Goal: Task Accomplishment & Management: Complete application form

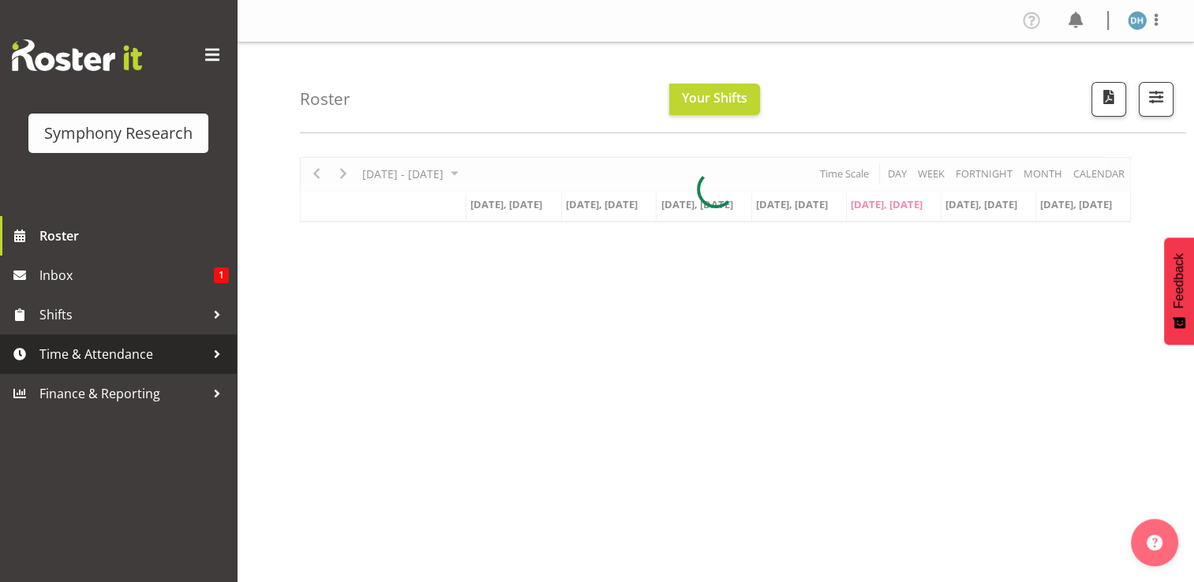
click at [84, 352] on span "Time & Attendance" at bounding box center [122, 354] width 166 height 24
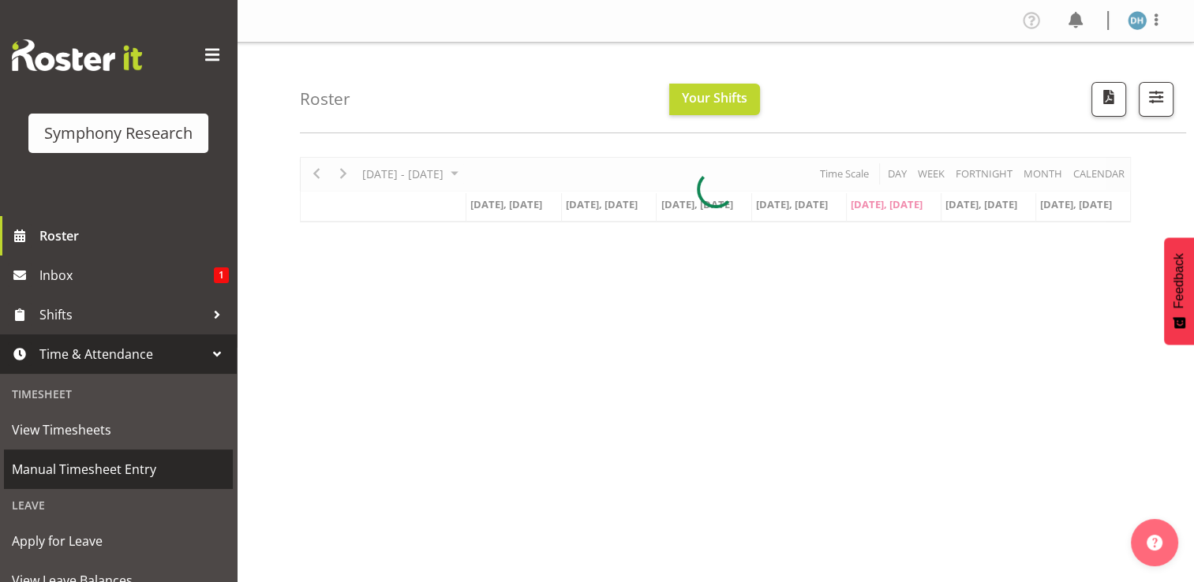
click at [79, 466] on span "Manual Timesheet Entry" at bounding box center [118, 470] width 213 height 24
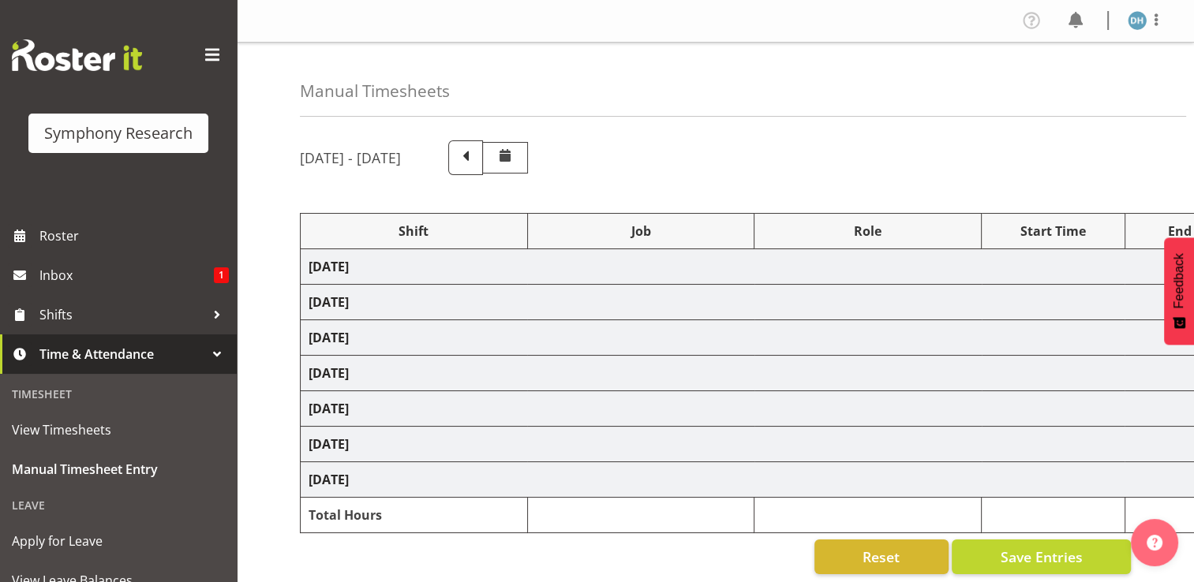
select select "56692"
select select "10499"
select select "47"
select select "26078"
select select "10691"
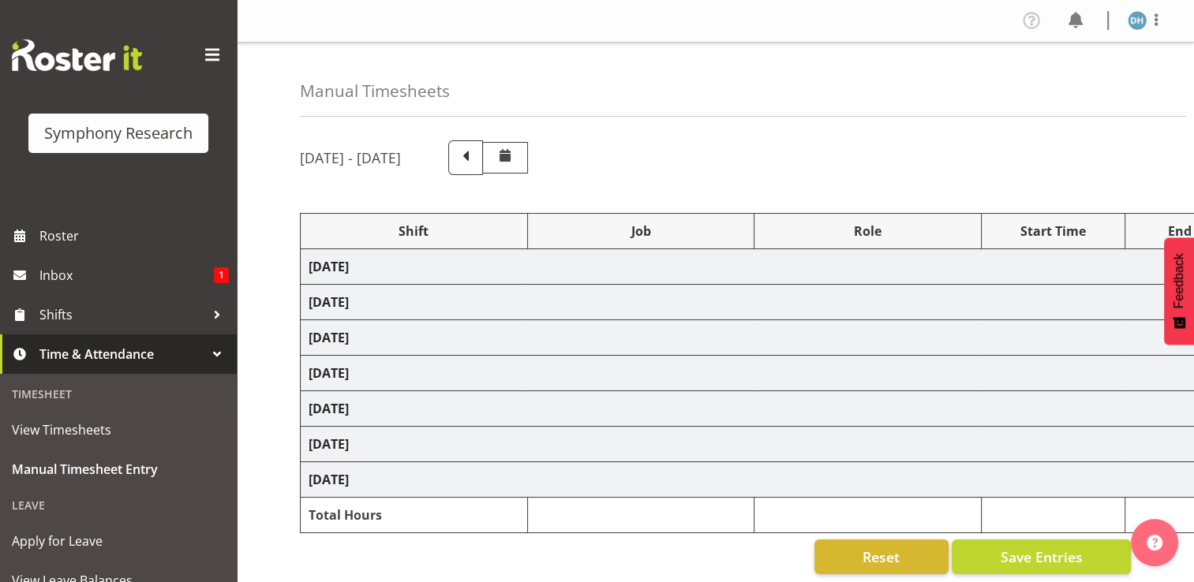
select select "26078"
select select "10691"
select select "47"
select select "26078"
select select "10691"
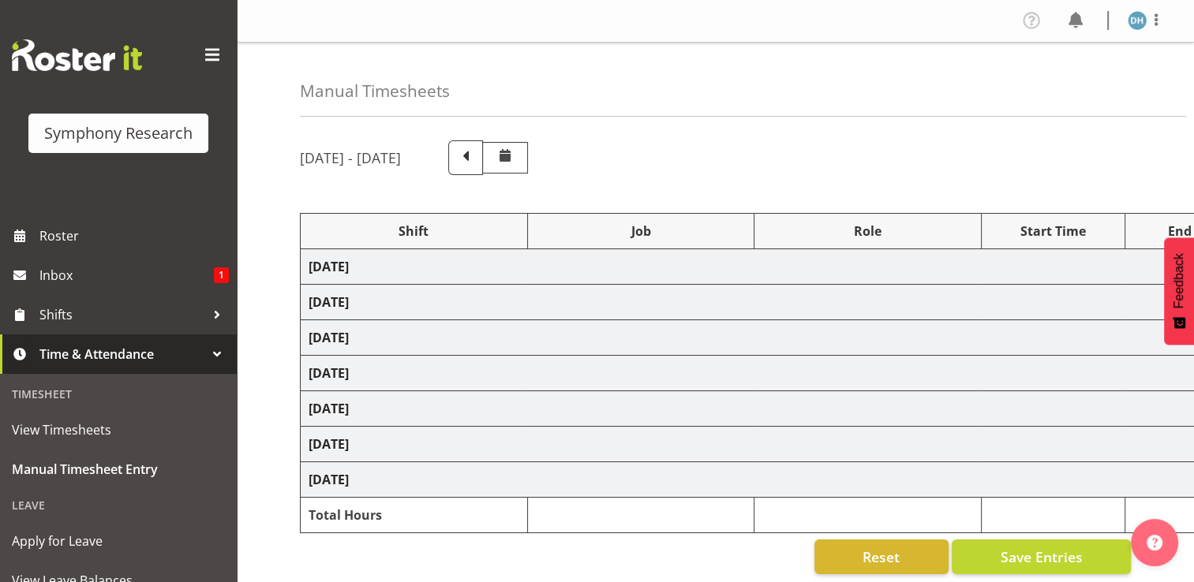
select select "47"
select select "26078"
select select "10691"
select select "47"
select select "26078"
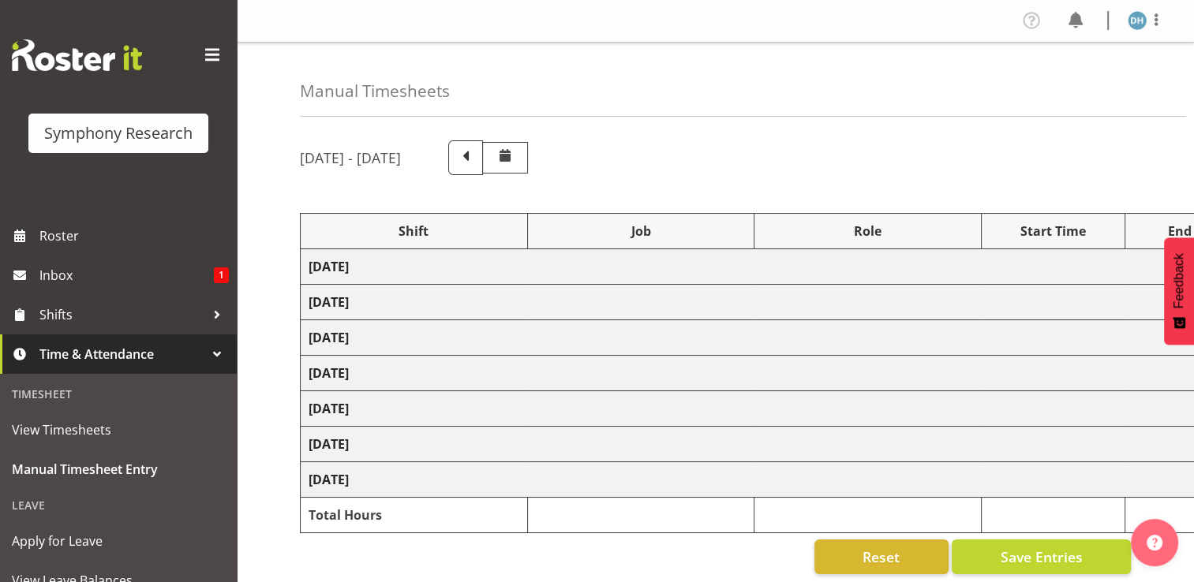
select select "10691"
select select "47"
select select "26078"
select select "10691"
select select "47"
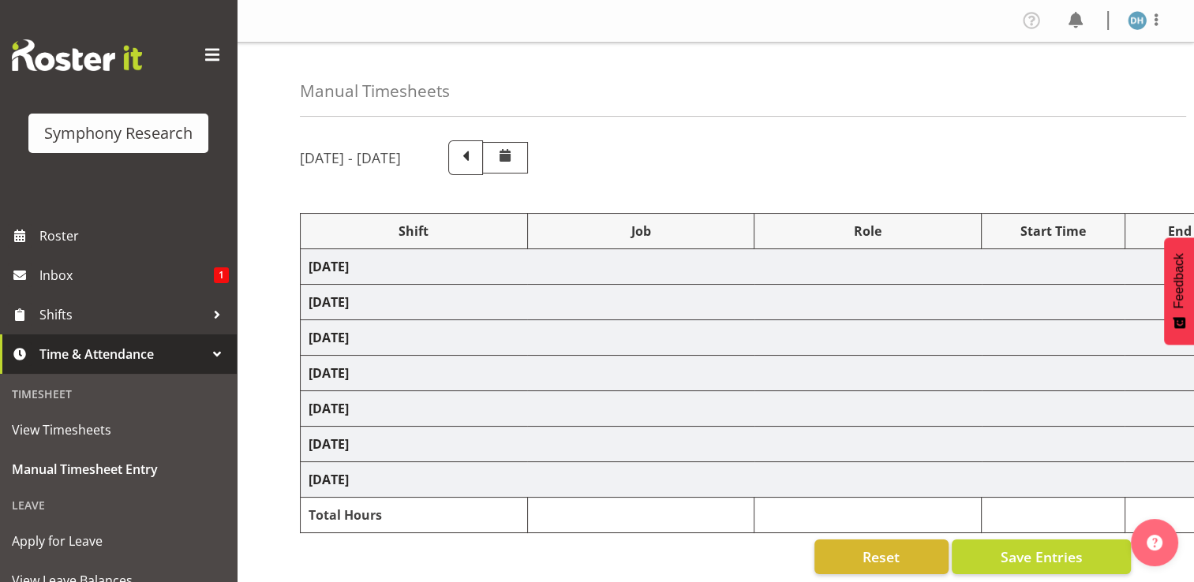
select select "56692"
select select "10499"
select select "47"
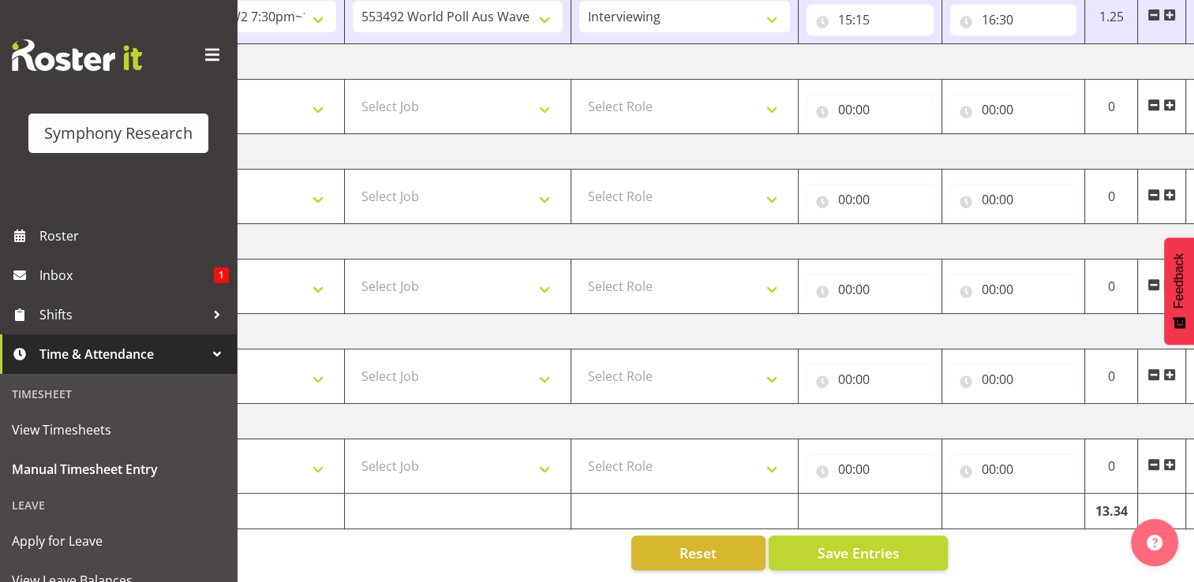
scroll to position [0, 211]
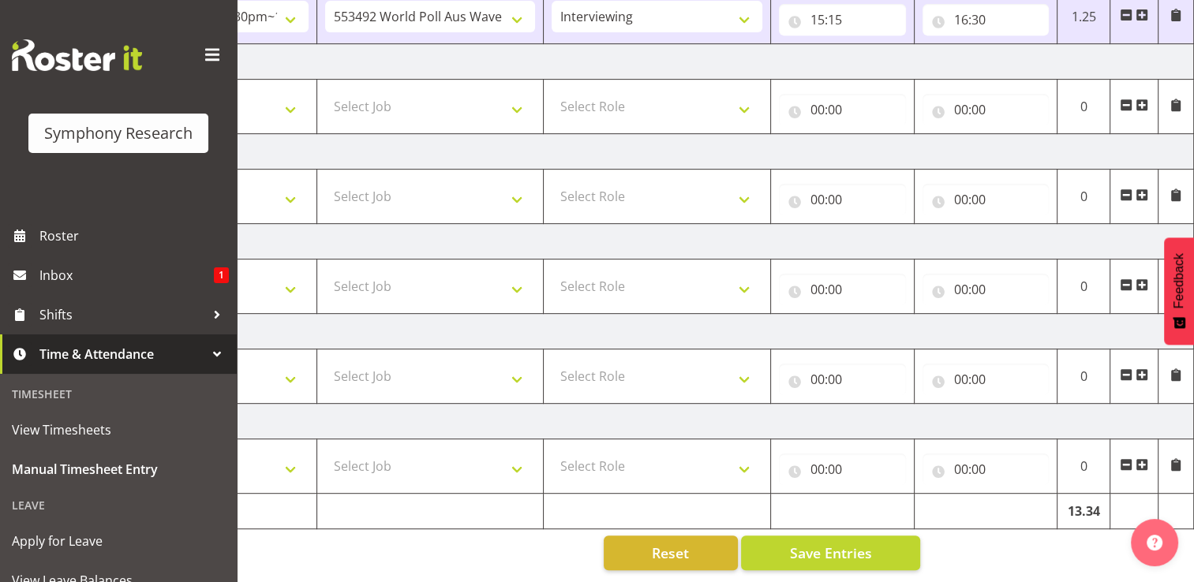
click at [1144, 279] on span at bounding box center [1141, 285] width 13 height 13
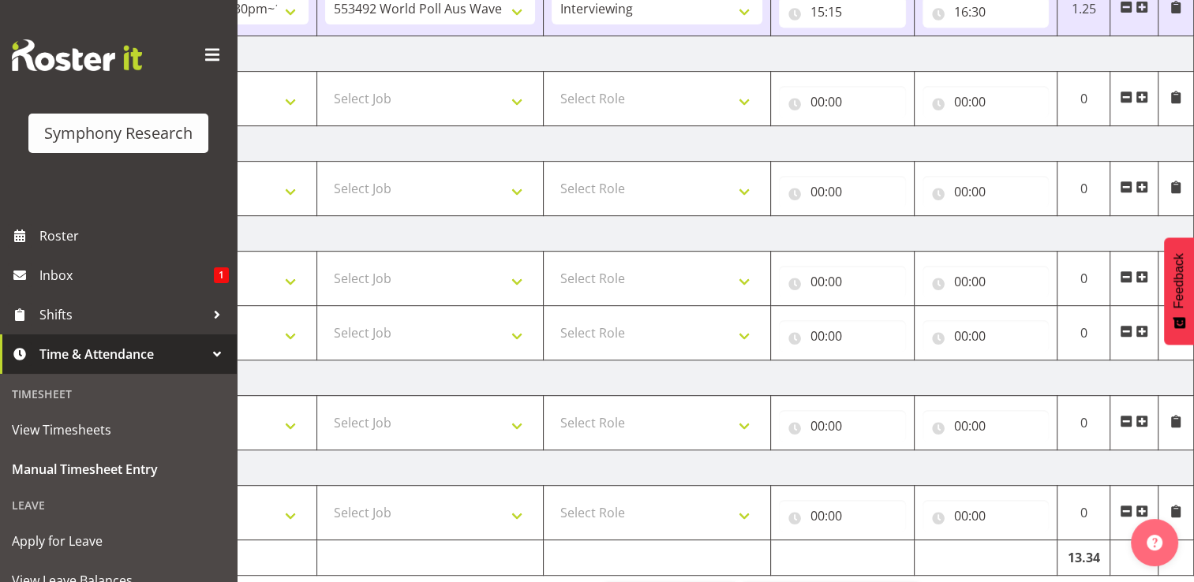
click at [1140, 331] on span at bounding box center [1141, 331] width 13 height 13
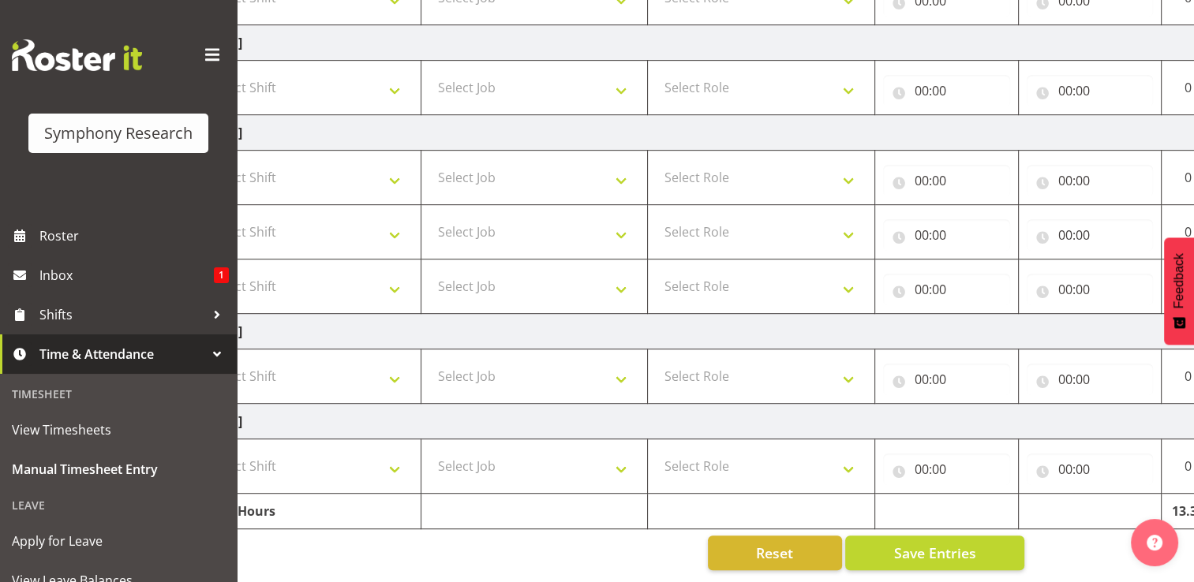
scroll to position [0, 0]
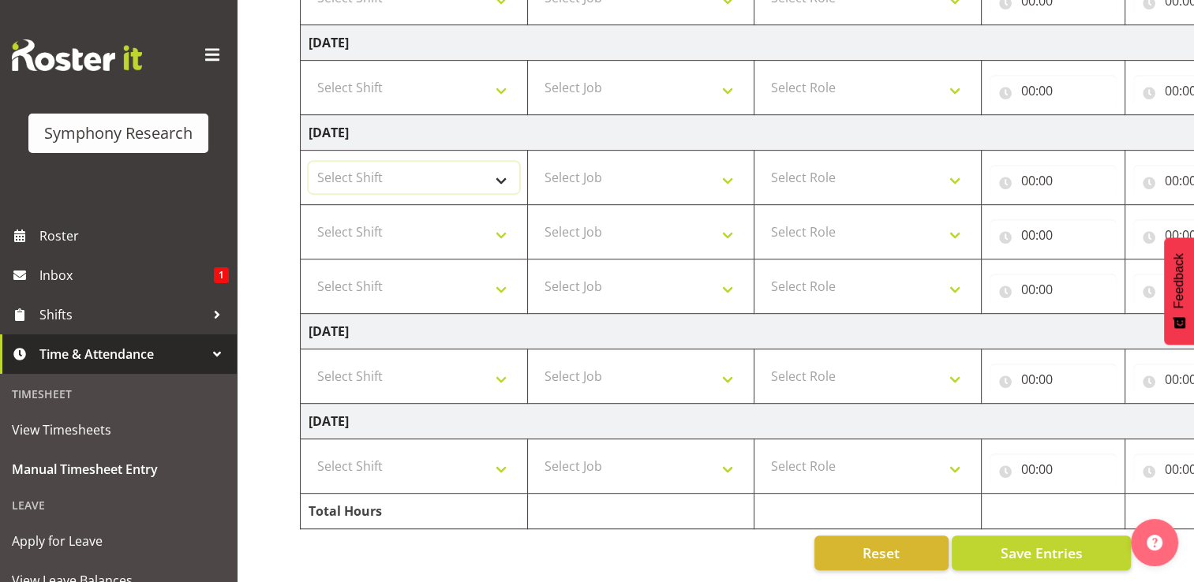
click at [386, 166] on select "Select Shift !!Weekend Residential (Roster IT Shift Label) *Business 9/10am ~ 4…" at bounding box center [414, 178] width 211 height 32
select select "26078"
click at [309, 162] on select "Select Shift !!Weekend Residential (Roster IT Shift Label) *Business 9/10am ~ 4…" at bounding box center [414, 178] width 211 height 32
click at [503, 226] on select "Select Shift !!Weekend Residential (Roster IT Shift Label) *Business 9/10am ~ 4…" at bounding box center [414, 232] width 211 height 32
select select "26078"
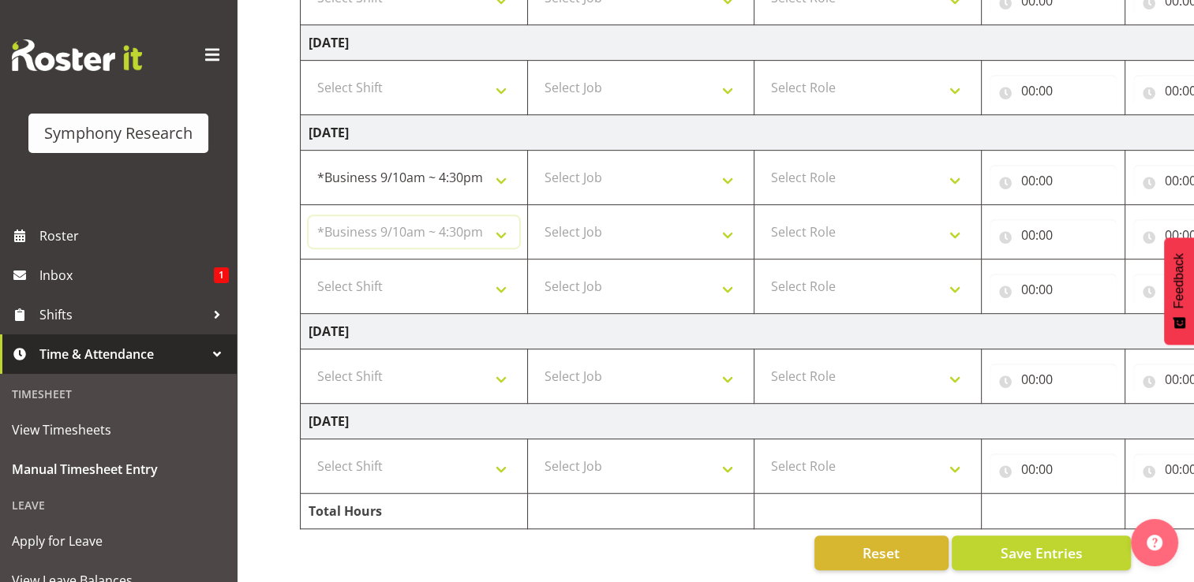
click at [309, 216] on select "Select Shift !!Weekend Residential (Roster IT Shift Label) *Business 9/10am ~ 4…" at bounding box center [414, 232] width 211 height 32
click at [502, 282] on select "Select Shift !!Weekend Residential (Roster IT Shift Label) *Business 9/10am ~ 4…" at bounding box center [414, 287] width 211 height 32
select select "26078"
click at [309, 271] on select "Select Shift !!Weekend Residential (Roster IT Shift Label) *Business 9/10am ~ 4…" at bounding box center [414, 287] width 211 height 32
click at [729, 169] on select "Select Job 550060 IF Admin 553492 World Poll Aus Wave 2 Main 2025 553493 World …" at bounding box center [641, 178] width 211 height 32
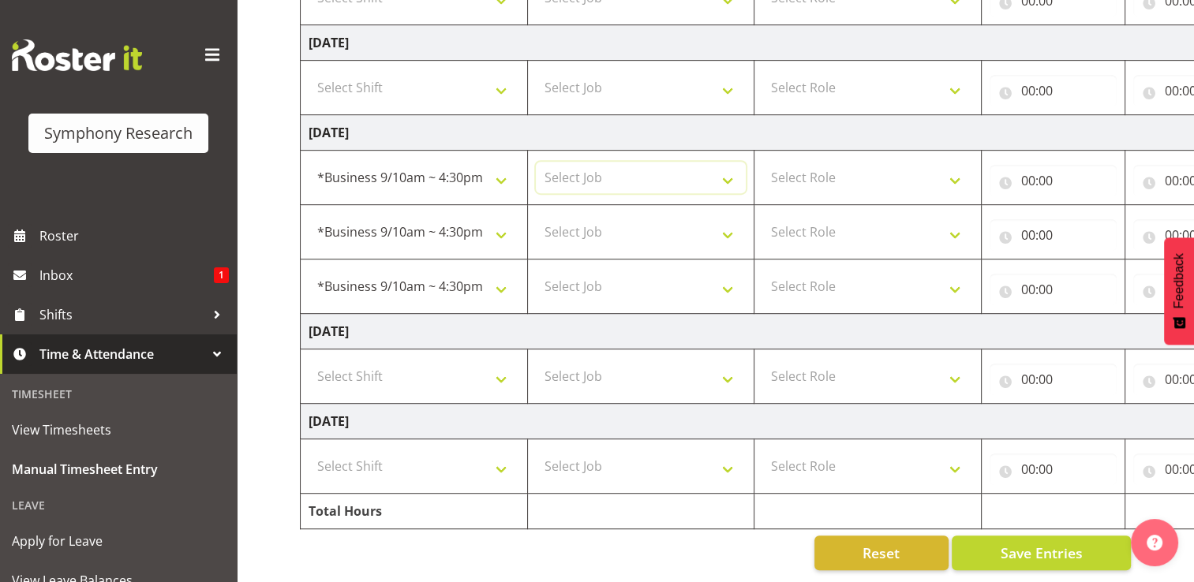
select select "10691"
click at [536, 162] on select "Select Job 550060 IF Admin 553492 World Poll Aus Wave 2 Main 2025 553493 World …" at bounding box center [641, 178] width 211 height 32
click at [727, 223] on select "Select Job 550060 IF Admin 553492 World Poll Aus Wave 2 Main 2025 553493 World …" at bounding box center [641, 232] width 211 height 32
select select "10691"
click at [536, 216] on select "Select Job 550060 IF Admin 553492 World Poll Aus Wave 2 Main 2025 553493 World …" at bounding box center [641, 232] width 211 height 32
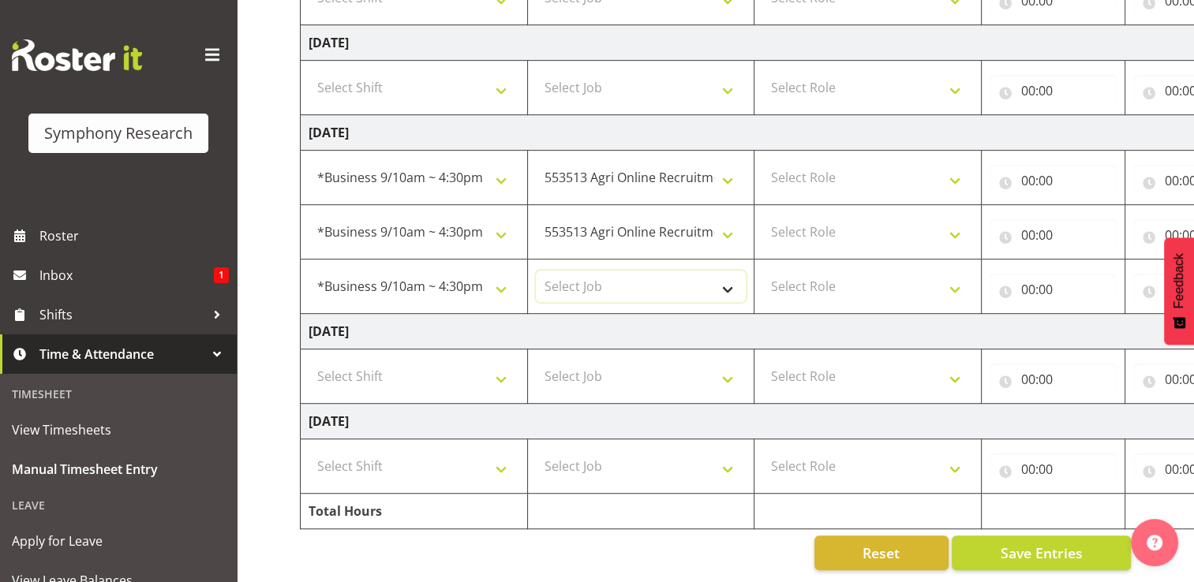
click at [726, 279] on select "Select Job 550060 IF Admin 553492 World Poll Aus Wave 2 Main 2025 553493 World …" at bounding box center [641, 287] width 211 height 32
select select "10691"
click at [536, 271] on select "Select Job 550060 IF Admin 553492 World Poll Aus Wave 2 Main 2025 553493 World …" at bounding box center [641, 287] width 211 height 32
click at [959, 166] on select "Select Role Briefing Interviewing" at bounding box center [867, 178] width 211 height 32
select select "297"
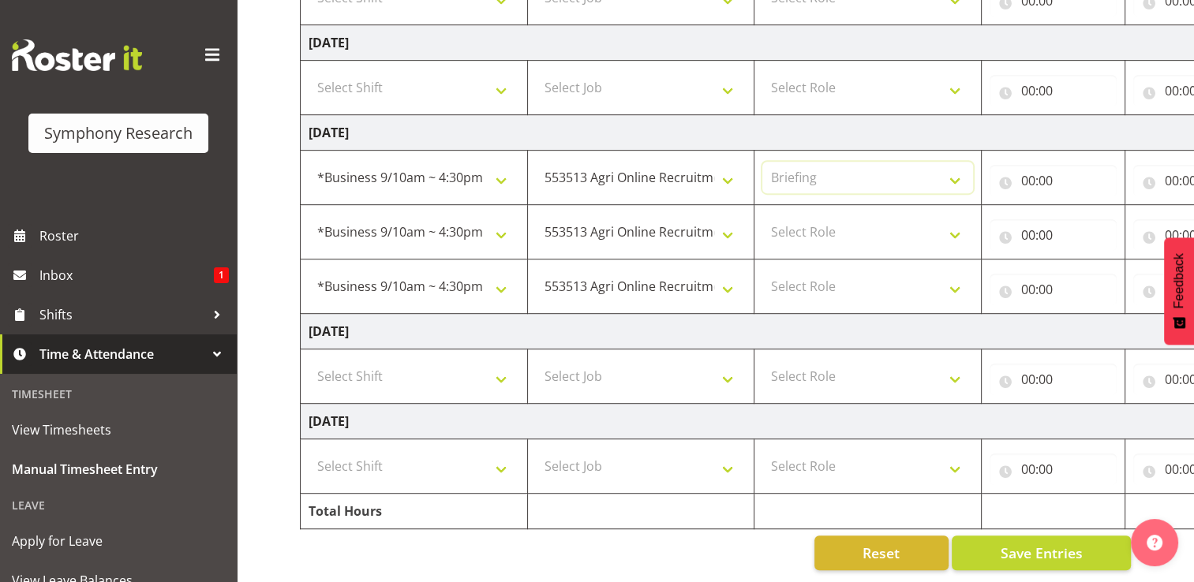
click at [762, 162] on select "Select Role Briefing Interviewing" at bounding box center [867, 178] width 211 height 32
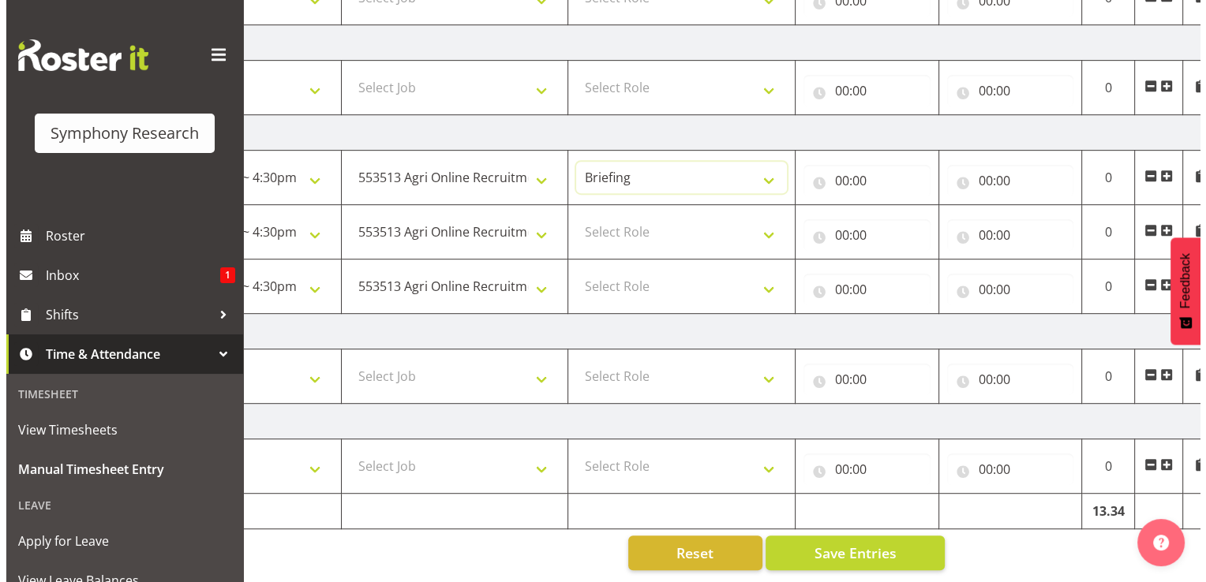
scroll to position [0, 211]
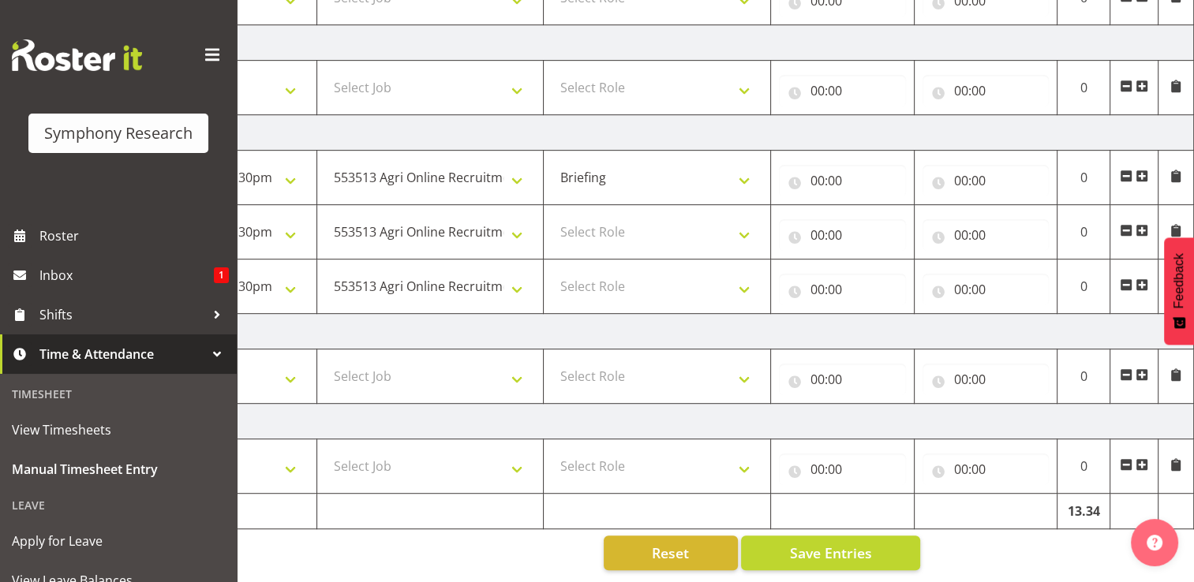
click at [1175, 170] on span at bounding box center [1175, 176] width 13 height 13
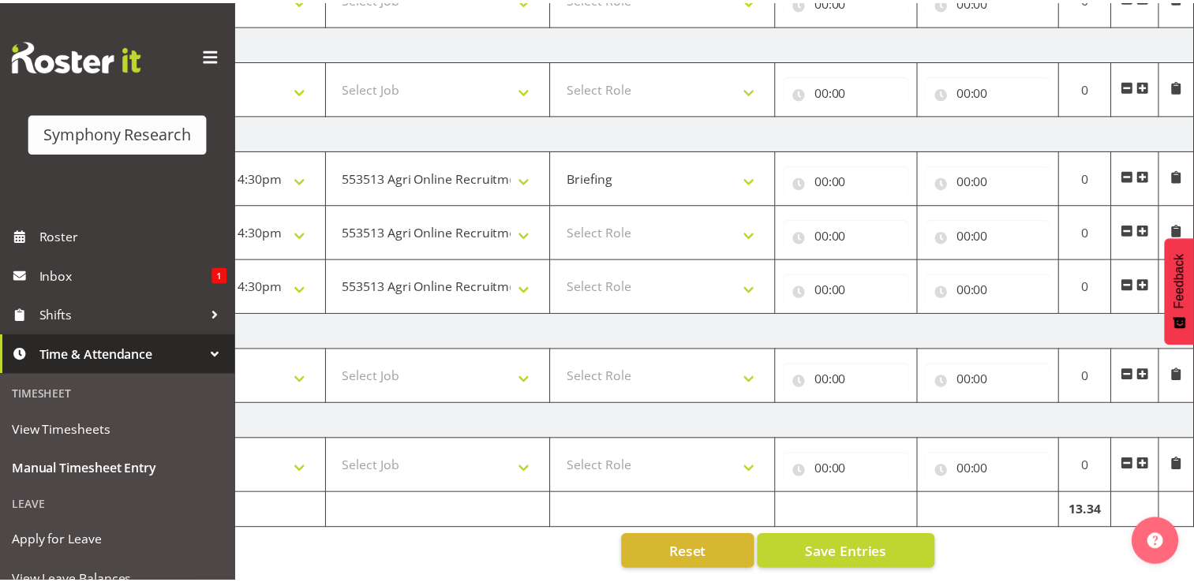
scroll to position [0, 199]
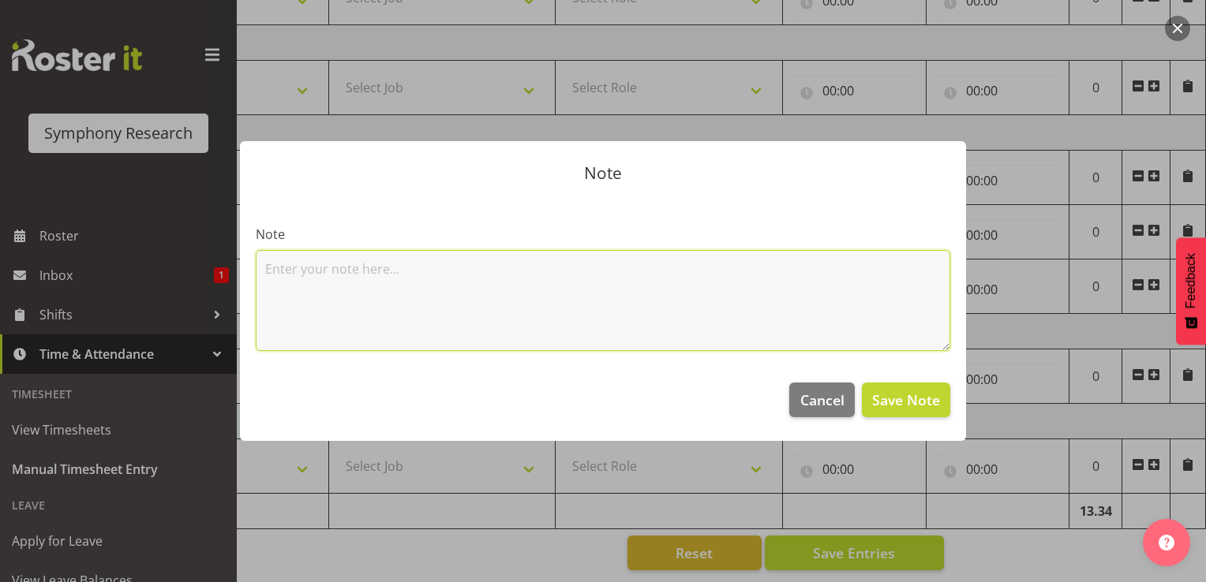
click at [314, 289] on textarea at bounding box center [603, 300] width 694 height 101
type textarea "briefing calls through morning"
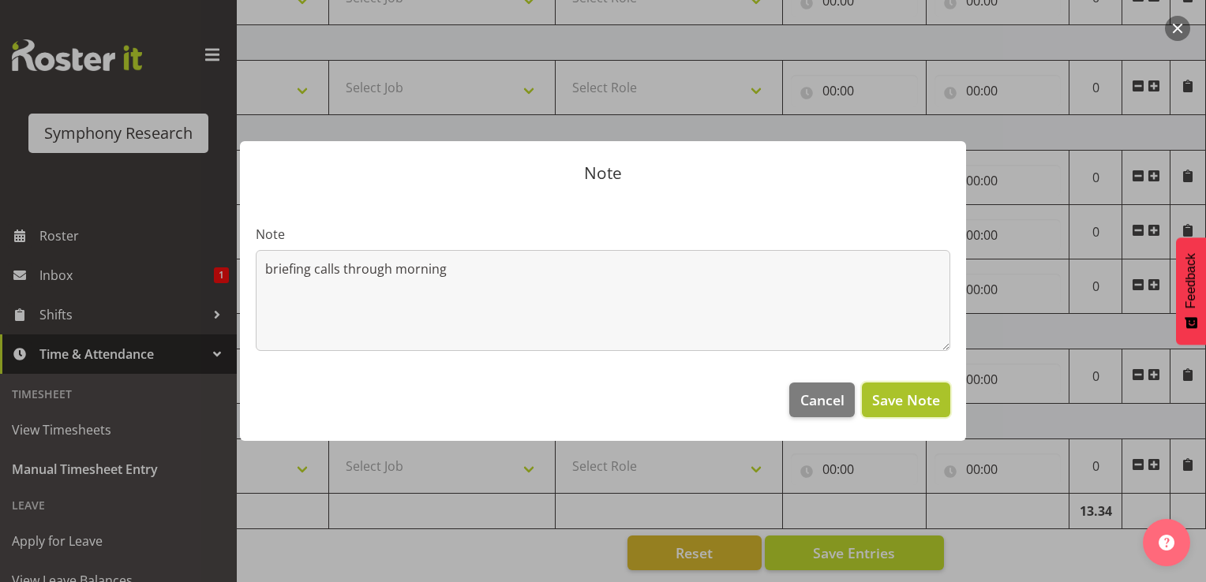
click at [925, 407] on span "Save Note" at bounding box center [906, 400] width 68 height 21
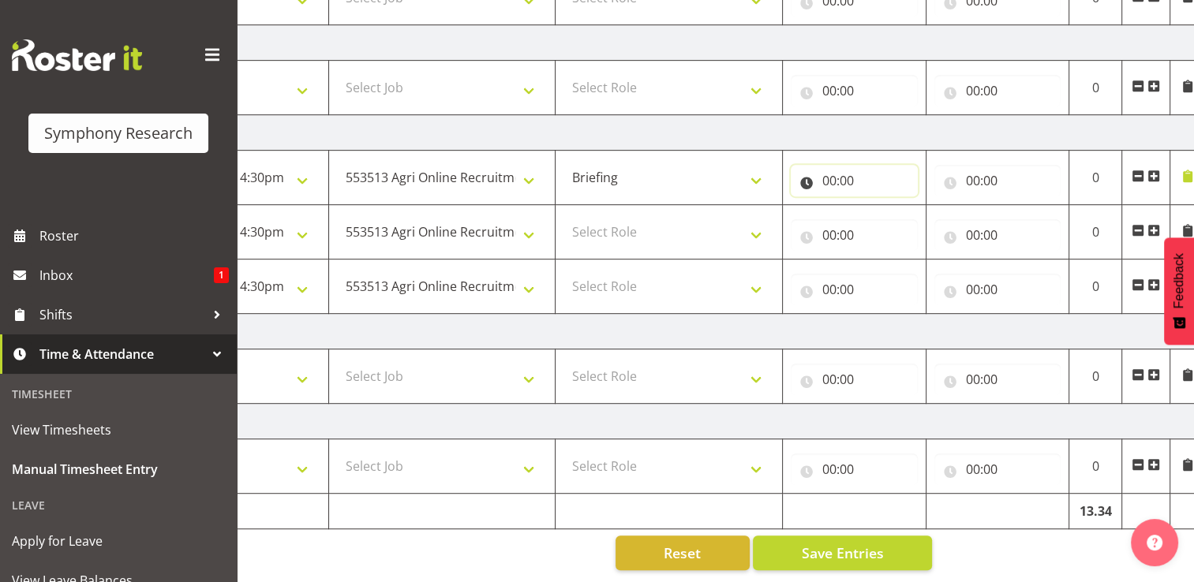
click at [837, 172] on input "00:00" at bounding box center [854, 181] width 127 height 32
click at [900, 215] on select "00 01 02 03 04 05 06 07 08 09 10 11 12 13 14 15 16 17 18 19 20 21 22 23" at bounding box center [899, 222] width 36 height 32
select select "12"
click at [881, 206] on select "00 01 02 03 04 05 06 07 08 09 10 11 12 13 14 15 16 17 18 19 20 21 22 23" at bounding box center [899, 222] width 36 height 32
type input "12:00"
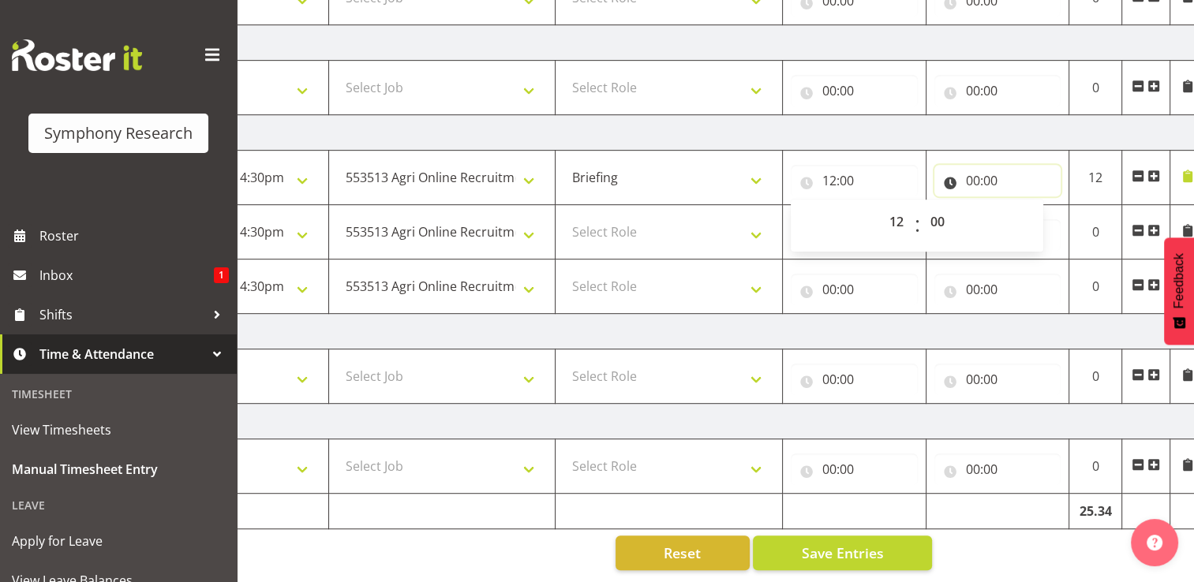
click at [999, 172] on input "00:00" at bounding box center [997, 181] width 127 height 32
click at [1042, 213] on select "00 01 02 03 04 05 06 07 08 09 10 11 12 13 14 15 16 17 18 19 20 21 22 23" at bounding box center [1042, 222] width 36 height 32
select select "12"
click at [1024, 206] on select "00 01 02 03 04 05 06 07 08 09 10 11 12 13 14 15 16 17 18 19 20 21 22 23" at bounding box center [1042, 222] width 36 height 32
type input "12:00"
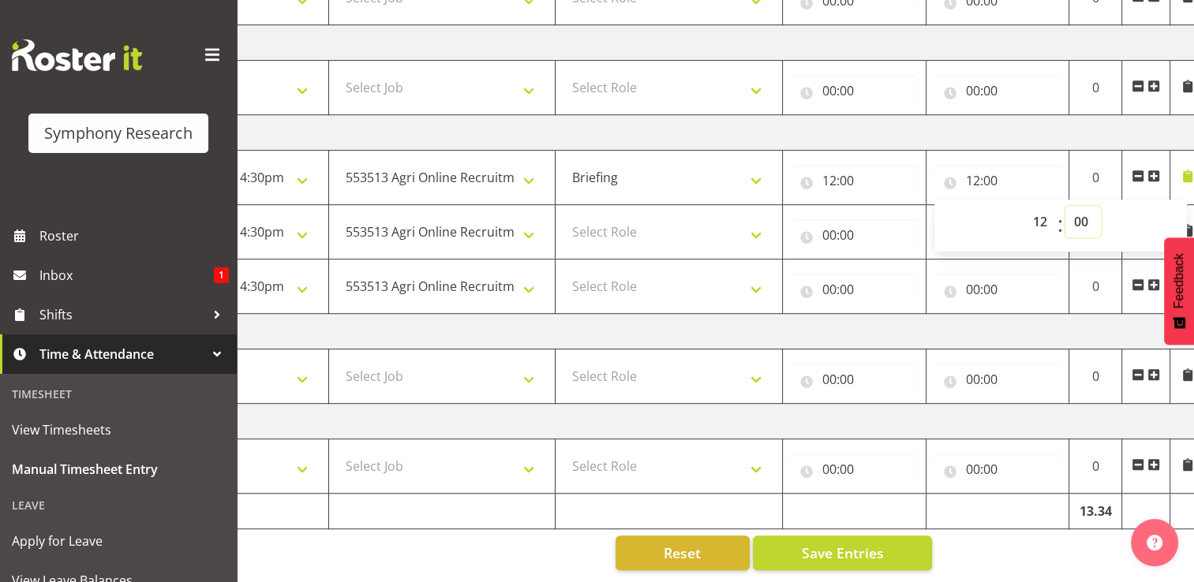
click at [1086, 210] on select "00 01 02 03 04 05 06 07 08 09 10 11 12 13 14 15 16 17 18 19 20 21 22 23 24 25 2…" at bounding box center [1083, 222] width 36 height 32
select select "15"
click at [1065, 206] on select "00 01 02 03 04 05 06 07 08 09 10 11 12 13 14 15 16 17 18 19 20 21 22 23 24 25 2…" at bounding box center [1083, 222] width 36 height 32
type input "12:15"
click at [840, 223] on input "00:00" at bounding box center [854, 235] width 127 height 32
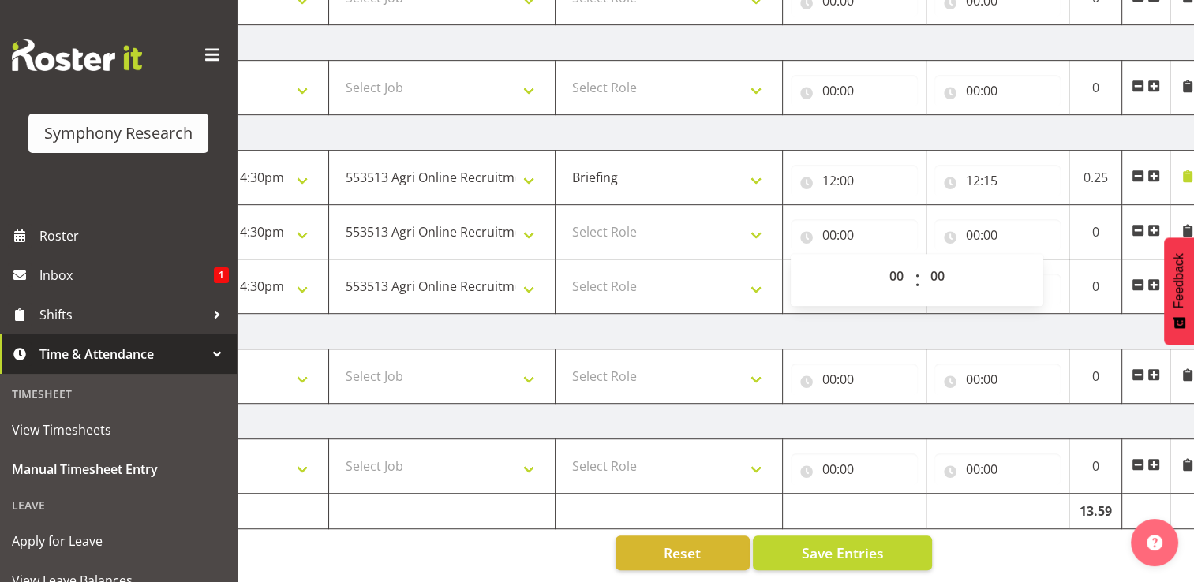
click at [965, 317] on td "[DATE]" at bounding box center [654, 332] width 1104 height 36
click at [983, 284] on input "00:00" at bounding box center [997, 290] width 127 height 32
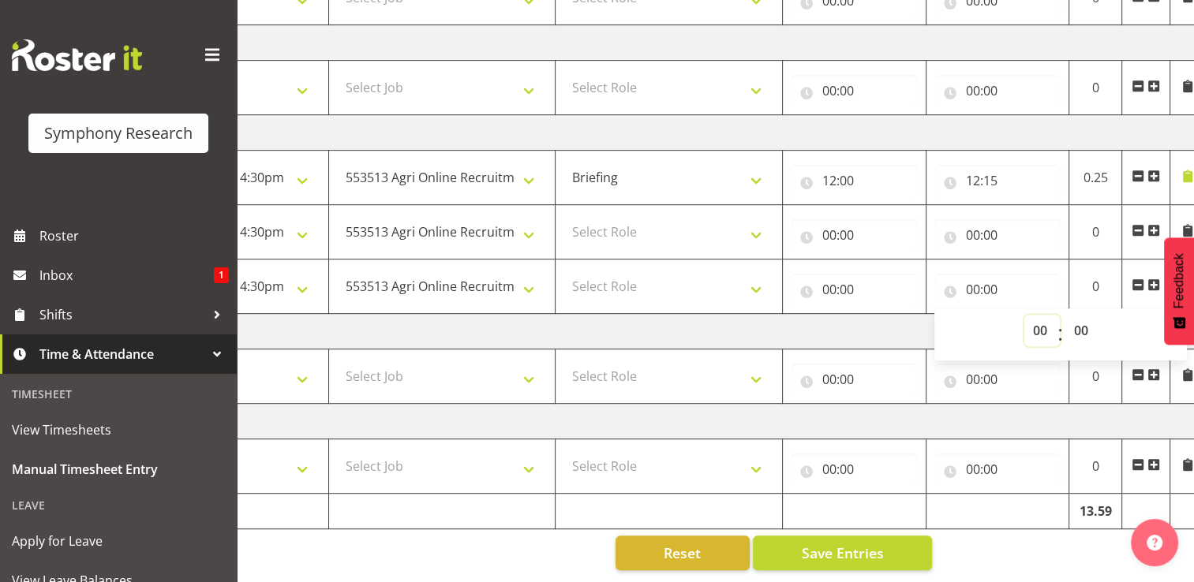
click at [1045, 320] on select "00 01 02 03 04 05 06 07 08 09 10 11 12 13 14 15 16 17 18 19 20 21 22 23" at bounding box center [1042, 331] width 36 height 32
select select "16"
click at [1024, 315] on select "00 01 02 03 04 05 06 07 08 09 10 11 12 13 14 15 16 17 18 19 20 21 22 23" at bounding box center [1042, 331] width 36 height 32
type input "16:00"
click at [840, 279] on input "00:00" at bounding box center [854, 290] width 127 height 32
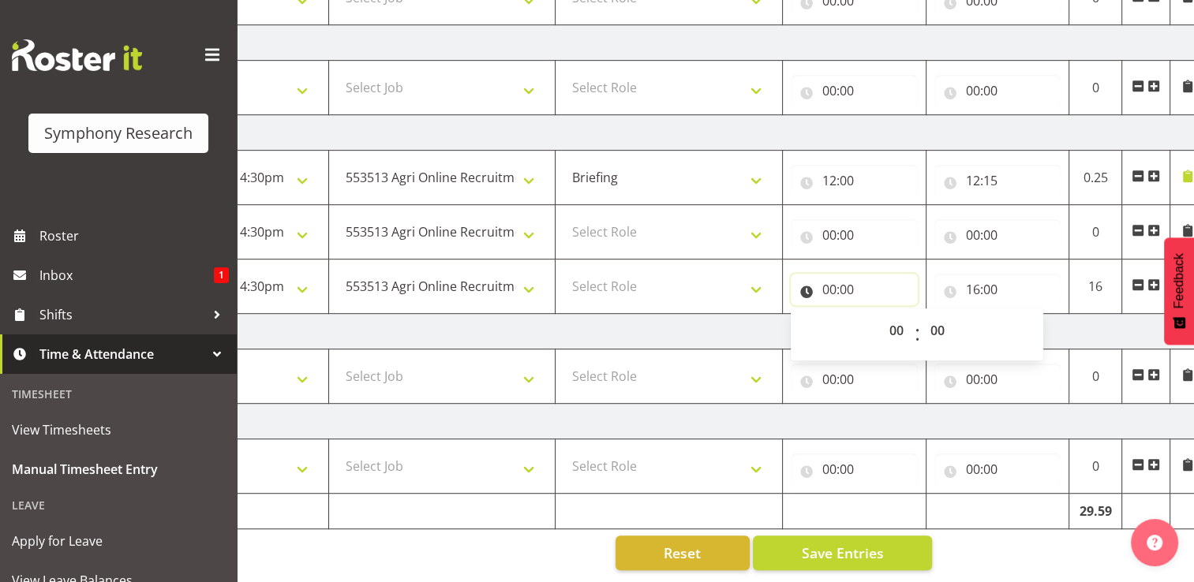
click at [836, 279] on input "00:00" at bounding box center [854, 290] width 127 height 32
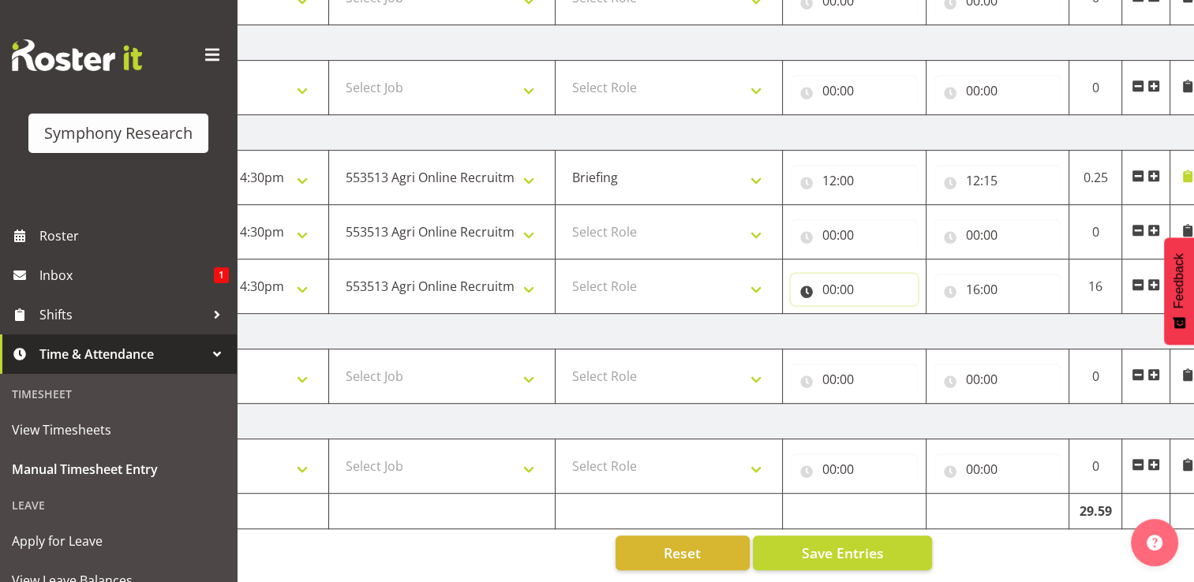
click at [836, 279] on input "00:00" at bounding box center [854, 290] width 127 height 32
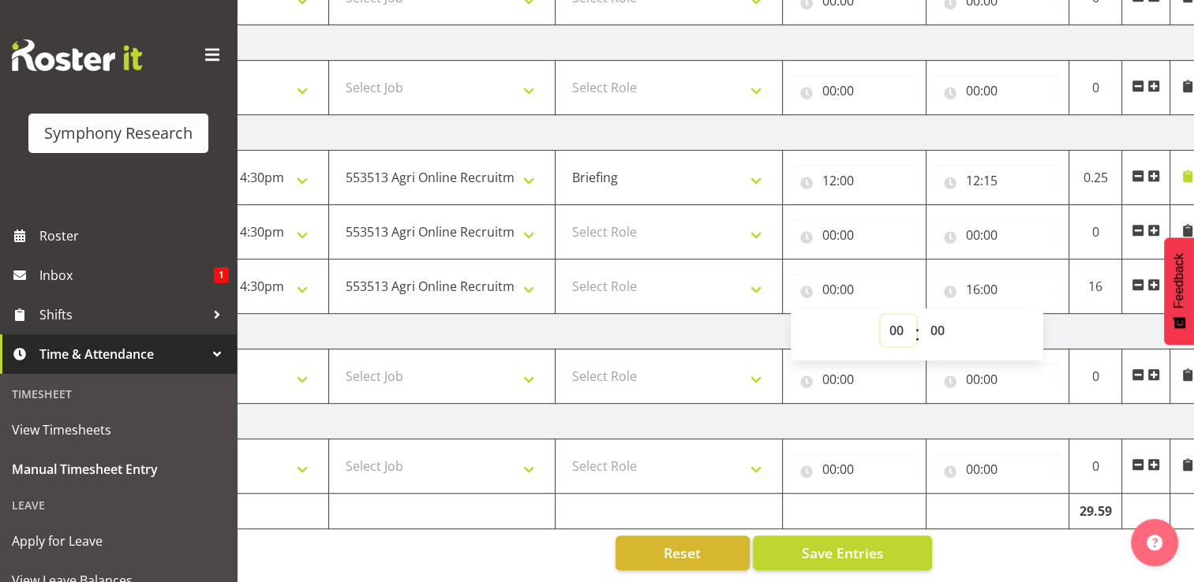
click at [896, 320] on select "00 01 02 03 04 05 06 07 08 09 10 11 12 13 14 15 16 17 18 19 20 21 22 23" at bounding box center [899, 331] width 36 height 32
select select "14"
click at [881, 315] on select "00 01 02 03 04 05 06 07 08 09 10 11 12 13 14 15 16 17 18 19 20 21 22 23" at bounding box center [899, 331] width 36 height 32
type input "14:00"
click at [840, 223] on input "00:00" at bounding box center [854, 235] width 127 height 32
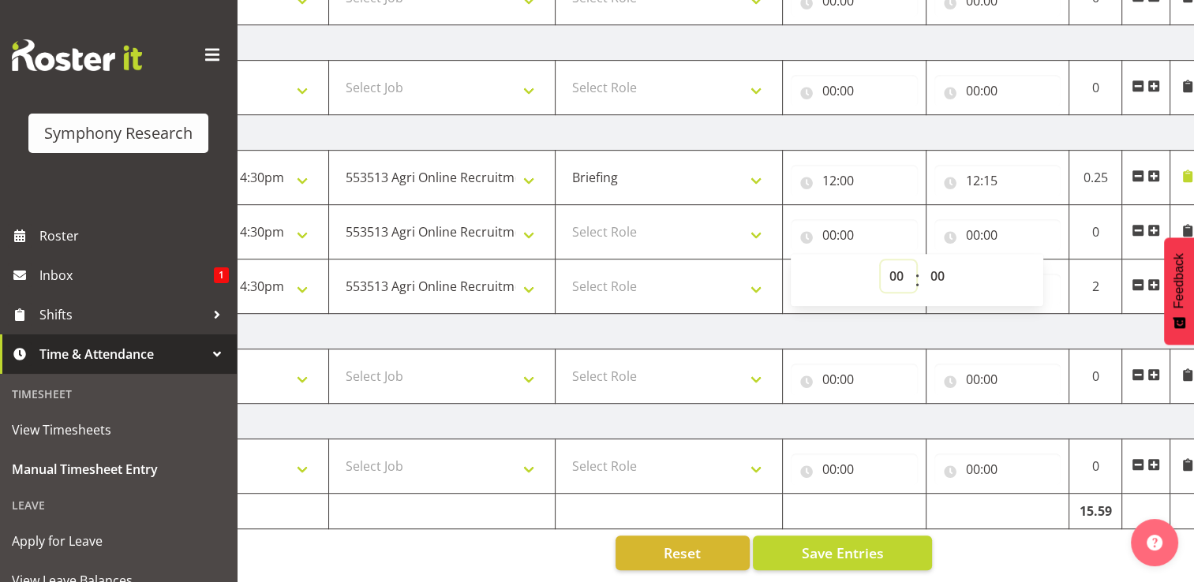
click at [903, 267] on select "00 01 02 03 04 05 06 07 08 09 10 11 12 13 14 15 16 17 18 19 20 21 22 23" at bounding box center [899, 276] width 36 height 32
select select "13"
click at [881, 260] on select "00 01 02 03 04 05 06 07 08 09 10 11 12 13 14 15 16 17 18 19 20 21 22 23" at bounding box center [899, 276] width 36 height 32
type input "13:00"
click at [852, 226] on input "13:00" at bounding box center [854, 235] width 127 height 32
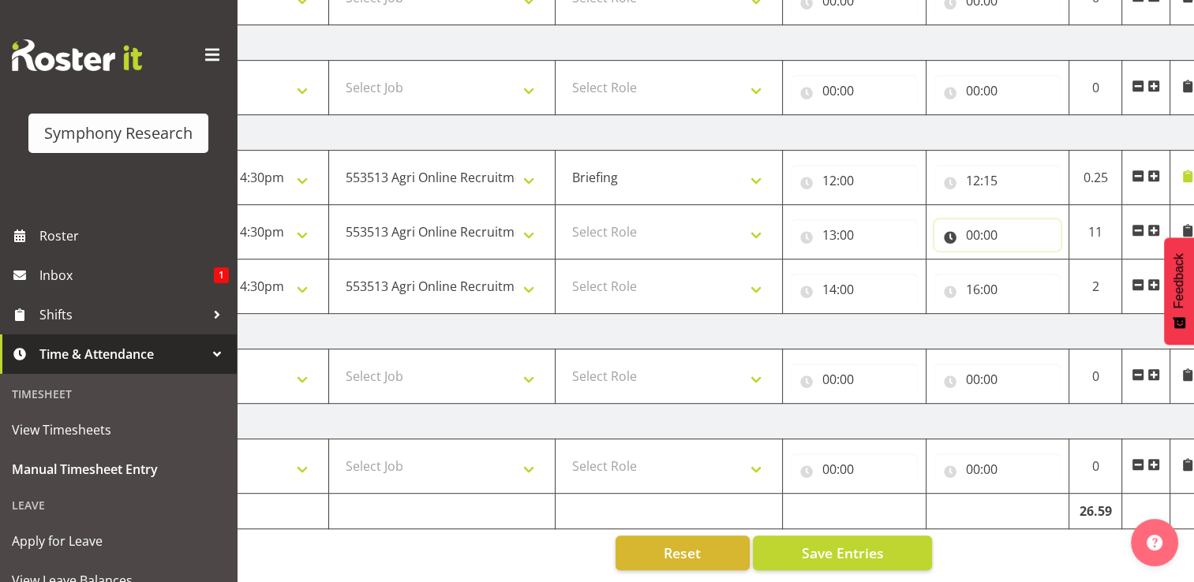
click at [989, 226] on input "00:00" at bounding box center [997, 235] width 127 height 32
click at [1038, 266] on select "00 01 02 03 04 05 06 07 08 09 10 11 12 13 14 15 16 17 18 19 20 21 22 23" at bounding box center [1042, 276] width 36 height 32
select select "13"
click at [1024, 260] on select "00 01 02 03 04 05 06 07 08 09 10 11 12 13 14 15 16 17 18 19 20 21 22 23" at bounding box center [1042, 276] width 36 height 32
type input "13:00"
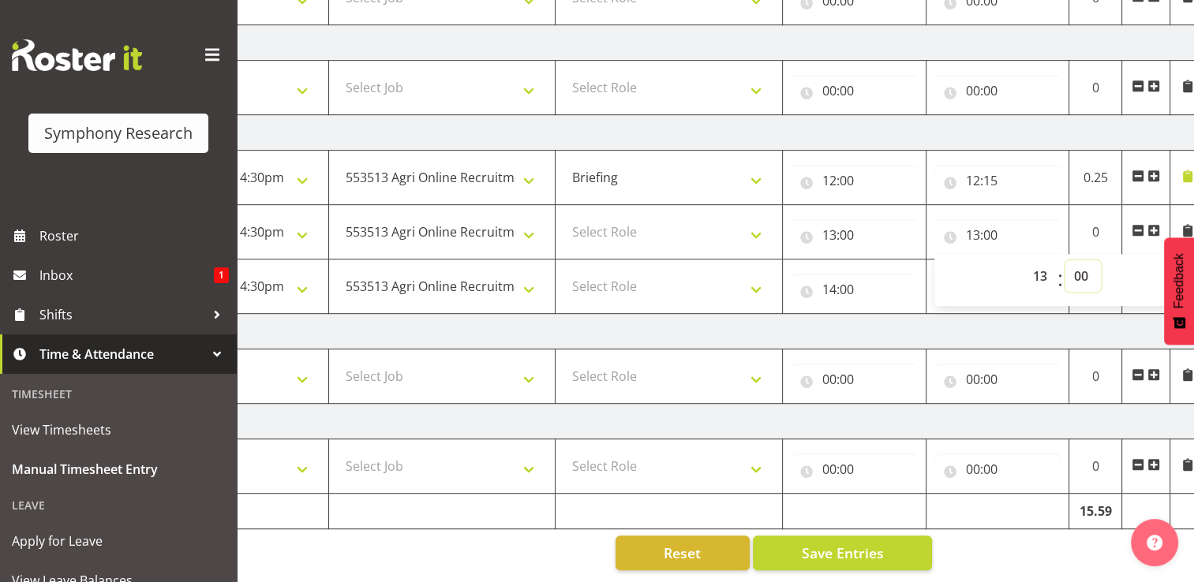
click at [1087, 269] on select "00 01 02 03 04 05 06 07 08 09 10 11 12 13 14 15 16 17 18 19 20 21 22 23 24 25 2…" at bounding box center [1083, 276] width 36 height 32
select select "30"
click at [1065, 260] on select "00 01 02 03 04 05 06 07 08 09 10 11 12 13 14 15 16 17 18 19 20 21 22 23 24 25 2…" at bounding box center [1083, 276] width 36 height 32
type input "13:30"
click at [1072, 316] on td "[DATE]" at bounding box center [654, 332] width 1104 height 36
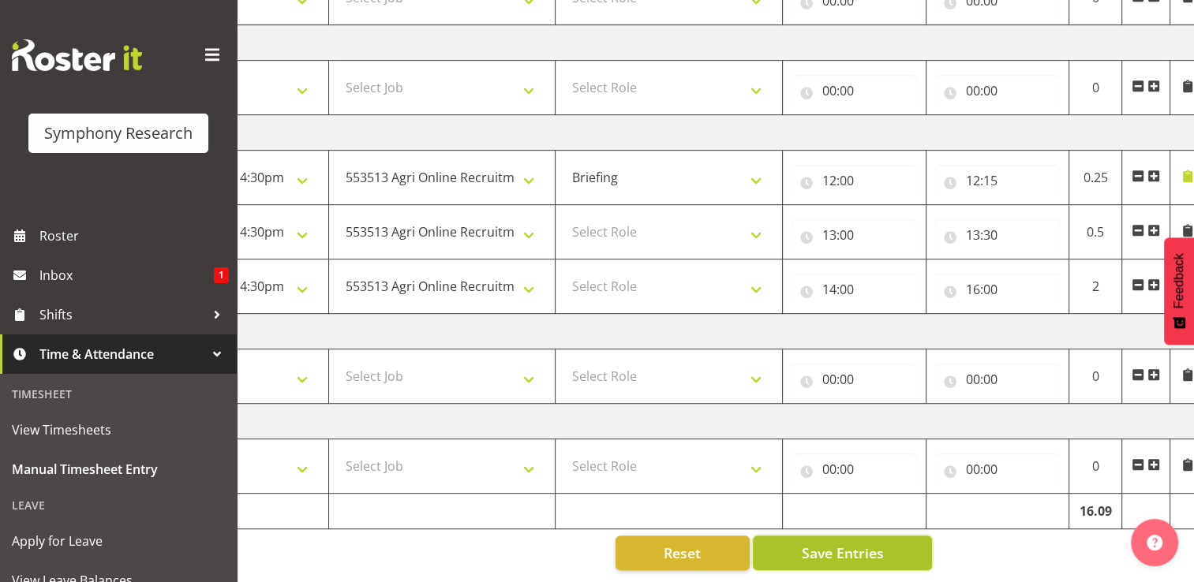
click at [876, 543] on span "Save Entries" at bounding box center [842, 553] width 82 height 21
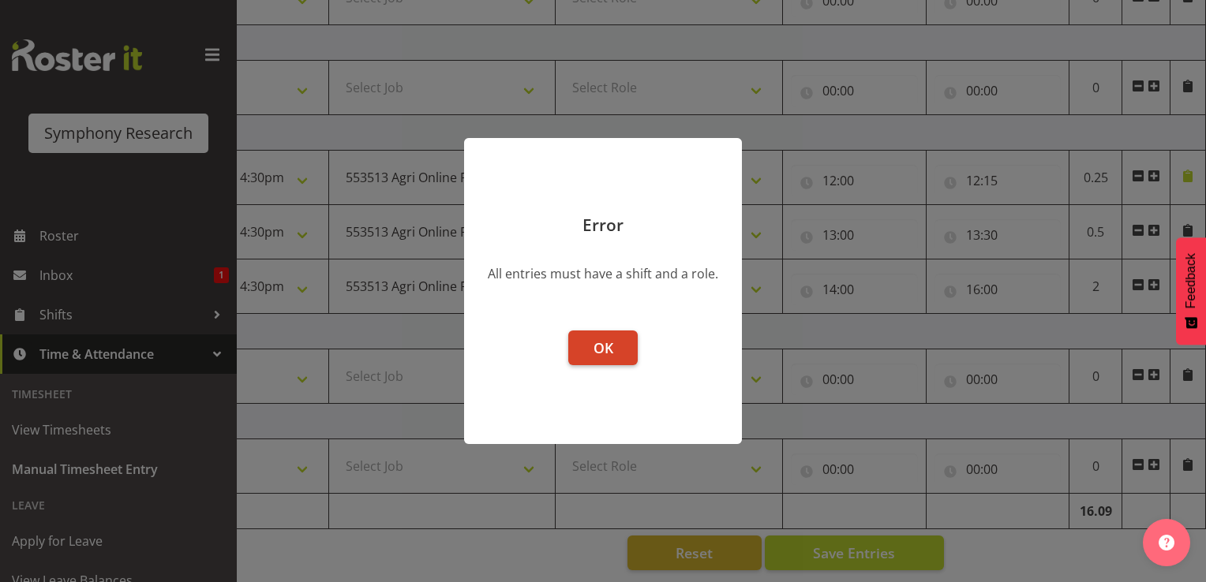
click at [609, 361] on button "OK" at bounding box center [602, 348] width 69 height 35
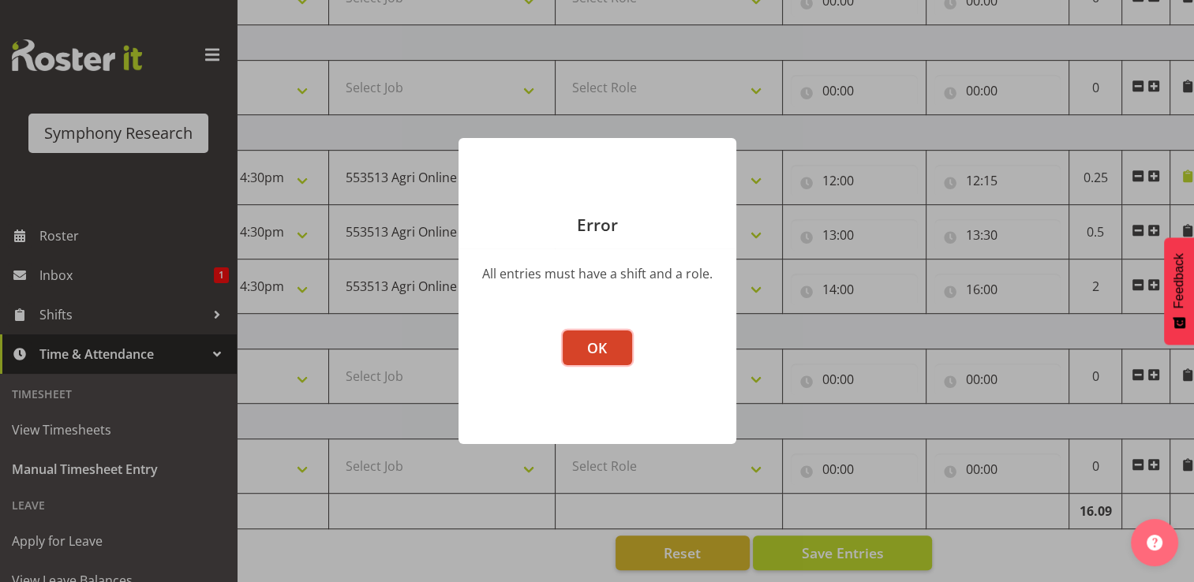
click at [606, 352] on span "OK" at bounding box center [597, 347] width 20 height 19
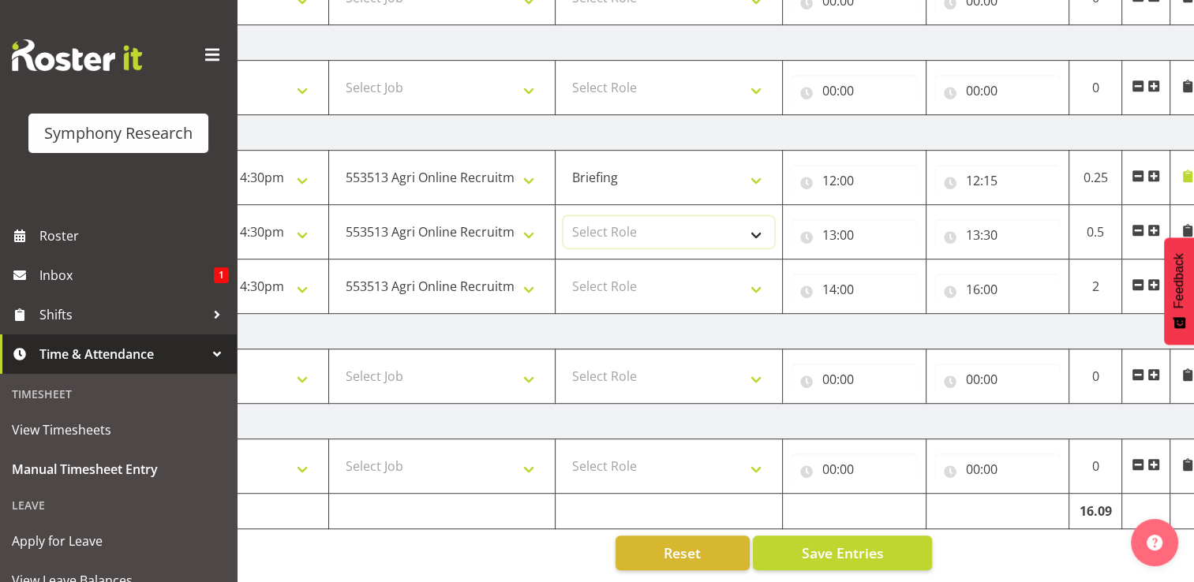
click at [757, 228] on select "Select Role Briefing Interviewing" at bounding box center [668, 232] width 211 height 32
select select "47"
click at [563, 216] on select "Select Role Briefing Interviewing" at bounding box center [668, 232] width 211 height 32
click at [760, 281] on select "Select Role Briefing Interviewing" at bounding box center [668, 287] width 211 height 32
select select "47"
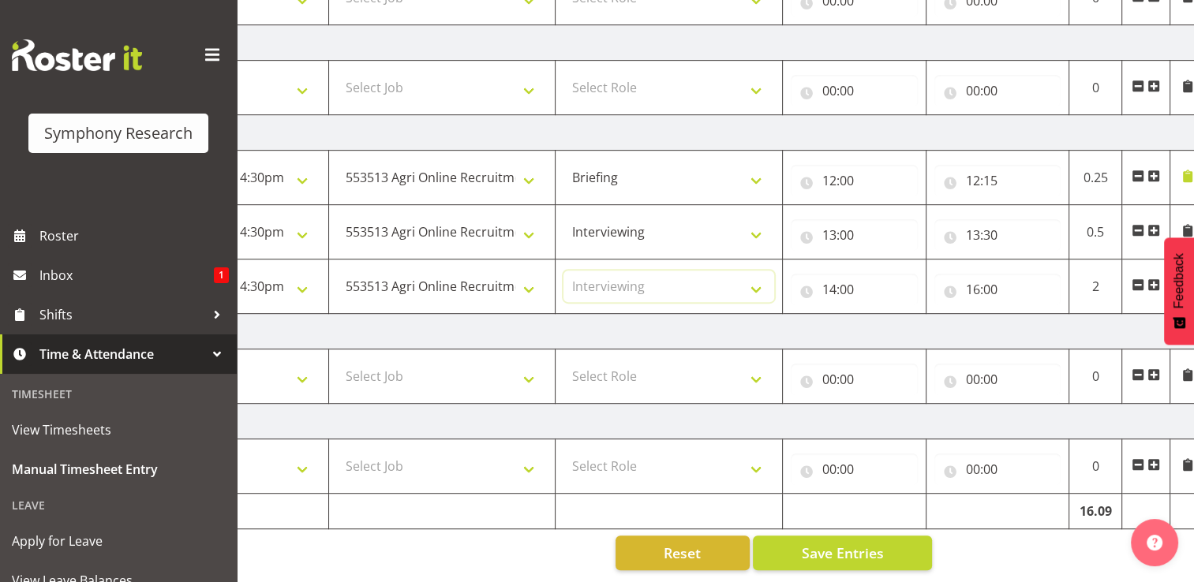
click at [563, 271] on select "Select Role Briefing Interviewing" at bounding box center [668, 287] width 211 height 32
click at [815, 543] on span "Save Entries" at bounding box center [842, 553] width 82 height 21
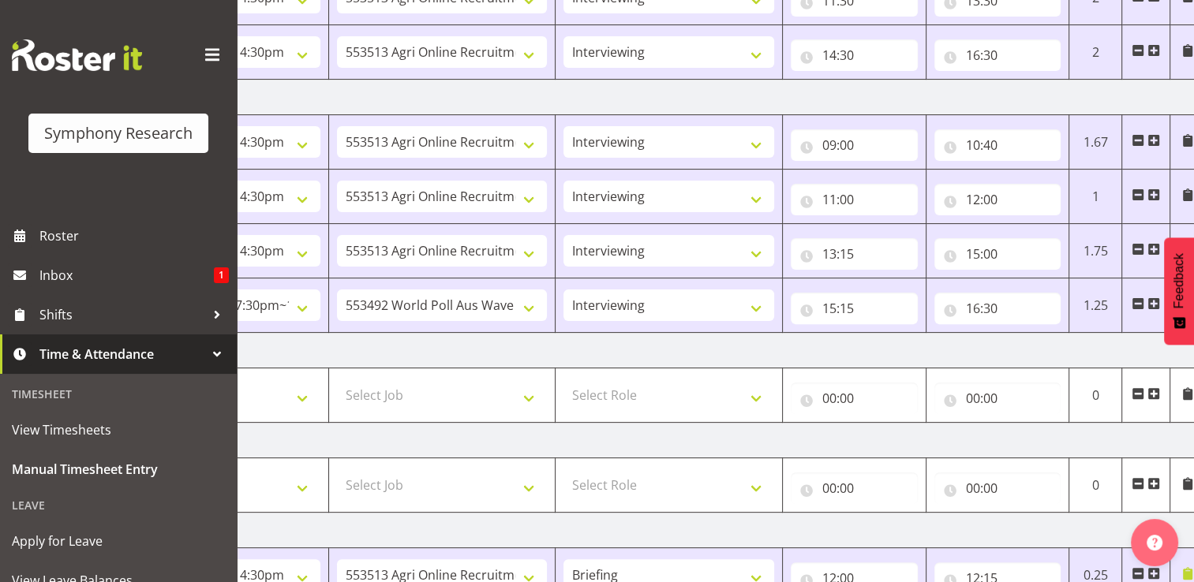
scroll to position [425, 0]
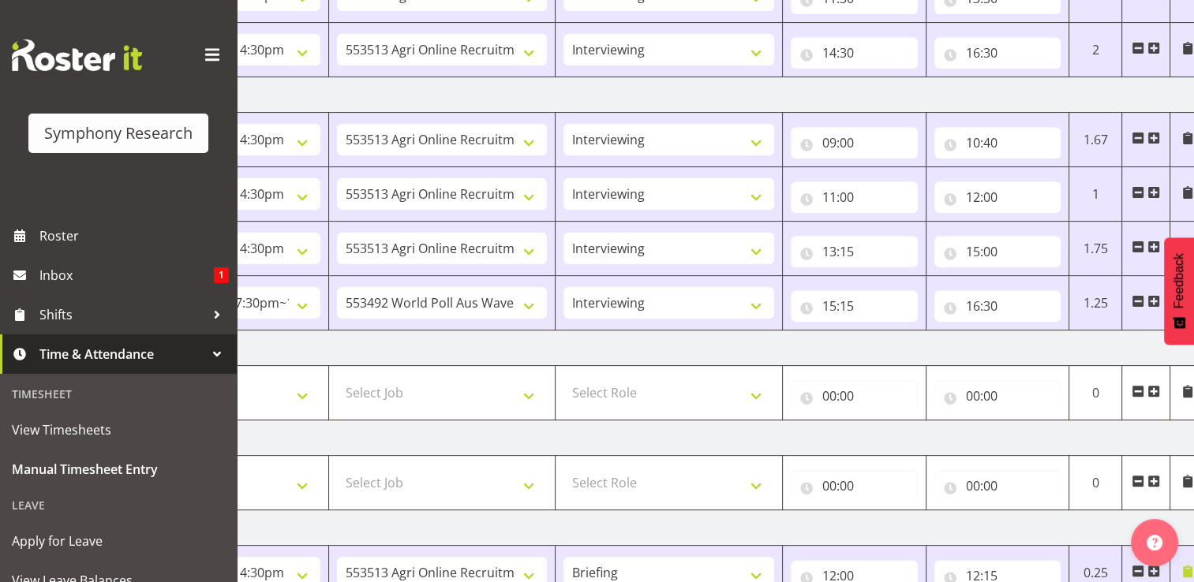
click at [1155, 391] on span at bounding box center [1153, 391] width 13 height 13
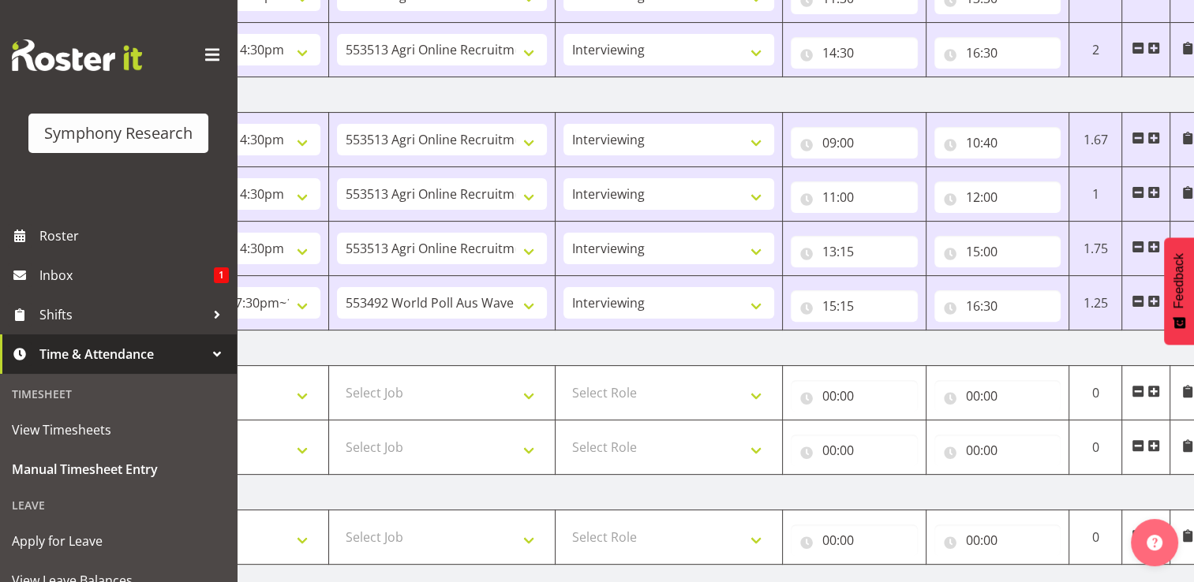
click at [1156, 441] on span at bounding box center [1153, 445] width 13 height 13
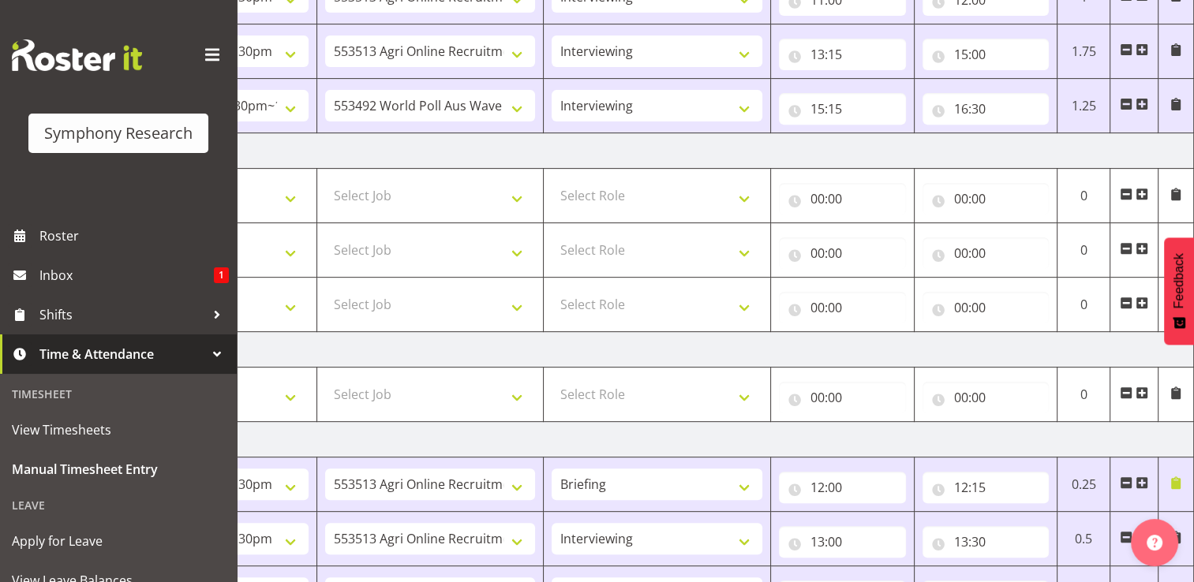
scroll to position [621, 0]
click at [1142, 301] on span at bounding box center [1141, 304] width 13 height 13
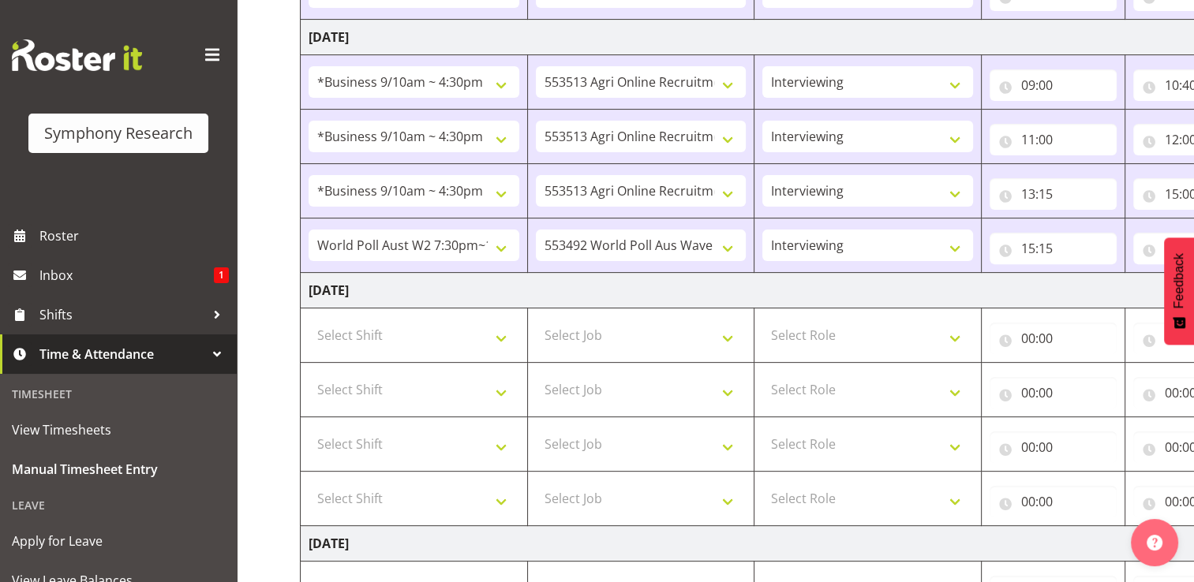
scroll to position [477, 0]
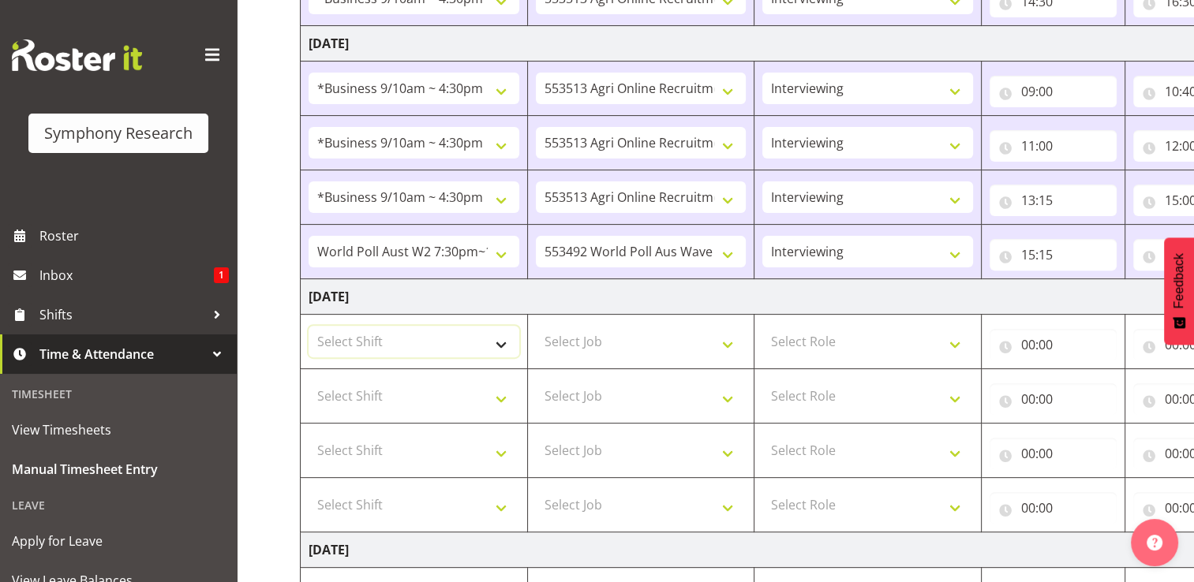
click at [504, 339] on select "Select Shift !!Weekend Residential (Roster IT Shift Label) *Business 9/10am ~ 4…" at bounding box center [414, 342] width 211 height 32
select select "26078"
click at [309, 326] on select "Select Shift !!Weekend Residential (Roster IT Shift Label) *Business 9/10am ~ 4…" at bounding box center [414, 342] width 211 height 32
click at [732, 339] on select "Select Job 550060 IF Admin 553492 World Poll Aus Wave 2 Main 2025 553493 World …" at bounding box center [641, 342] width 211 height 32
select select "10691"
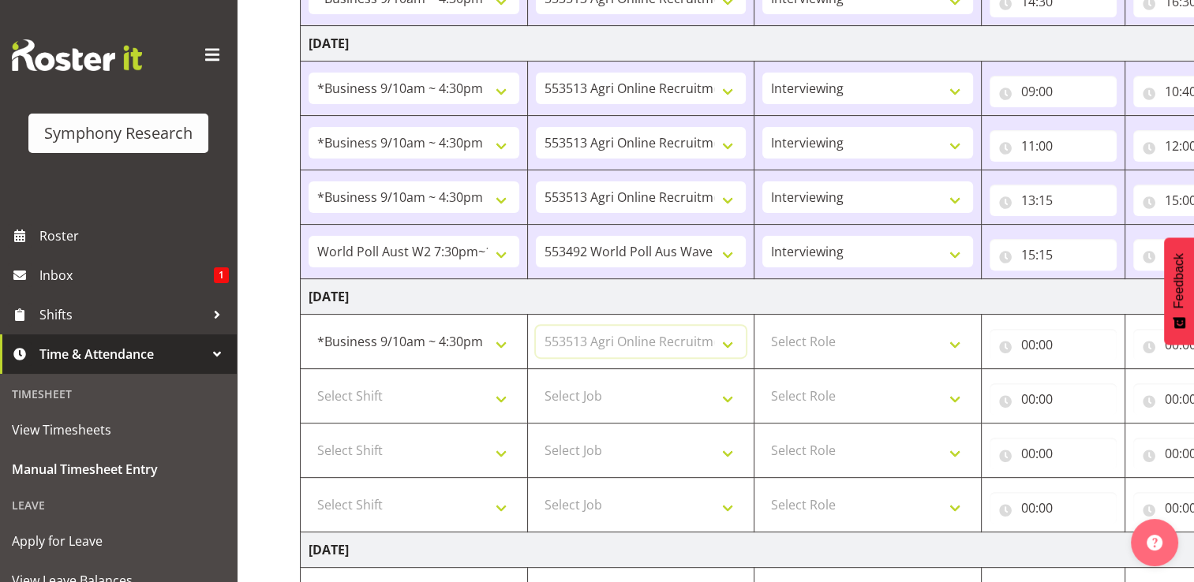
click at [536, 326] on select "Select Job 550060 IF Admin 553492 World Poll Aus Wave 2 Main 2025 553493 World …" at bounding box center [641, 342] width 211 height 32
click at [956, 341] on select "Select Role Briefing Interviewing" at bounding box center [867, 342] width 211 height 32
select select "297"
click at [762, 326] on select "Select Role Briefing Interviewing" at bounding box center [867, 342] width 211 height 32
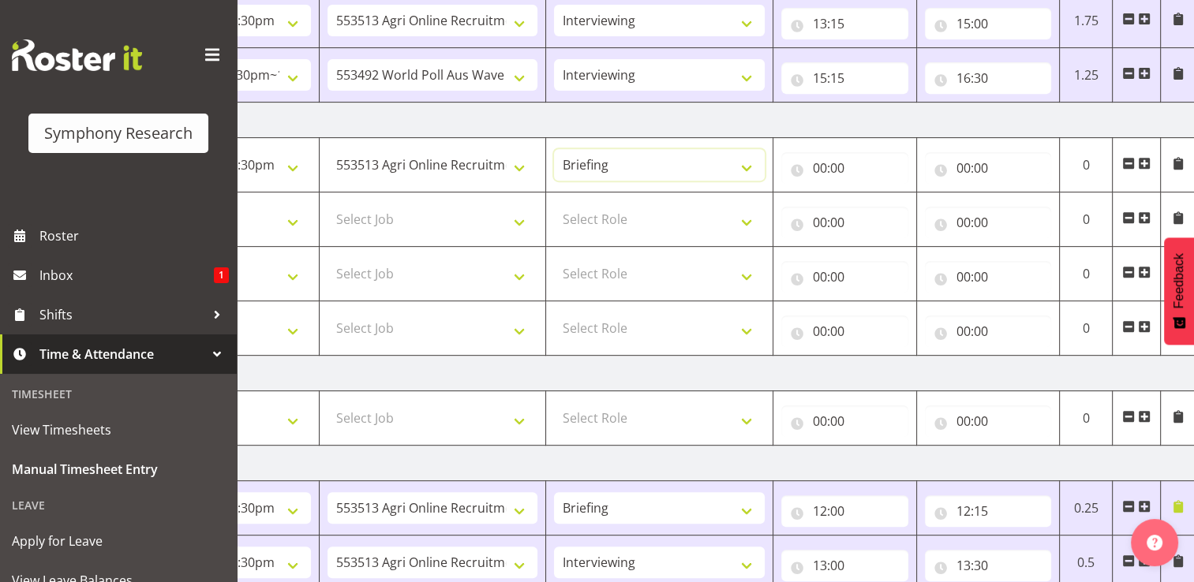
scroll to position [623, 0]
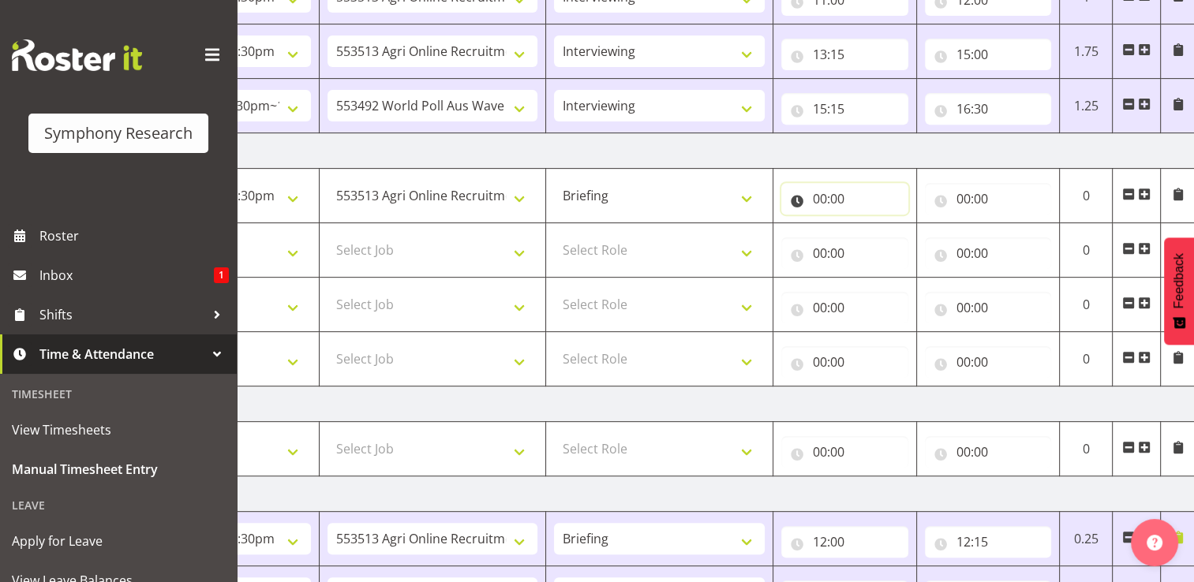
click at [832, 196] on input "00:00" at bounding box center [844, 199] width 127 height 32
click at [885, 238] on select "00 01 02 03 04 05 06 07 08 09 10 11 12 13 14 15 16 17 18 19 20 21 22 23" at bounding box center [889, 240] width 36 height 32
select select "10"
click at [871, 224] on select "00 01 02 03 04 05 06 07 08 09 10 11 12 13 14 15 16 17 18 19 20 21 22 23" at bounding box center [889, 240] width 36 height 32
type input "10:00"
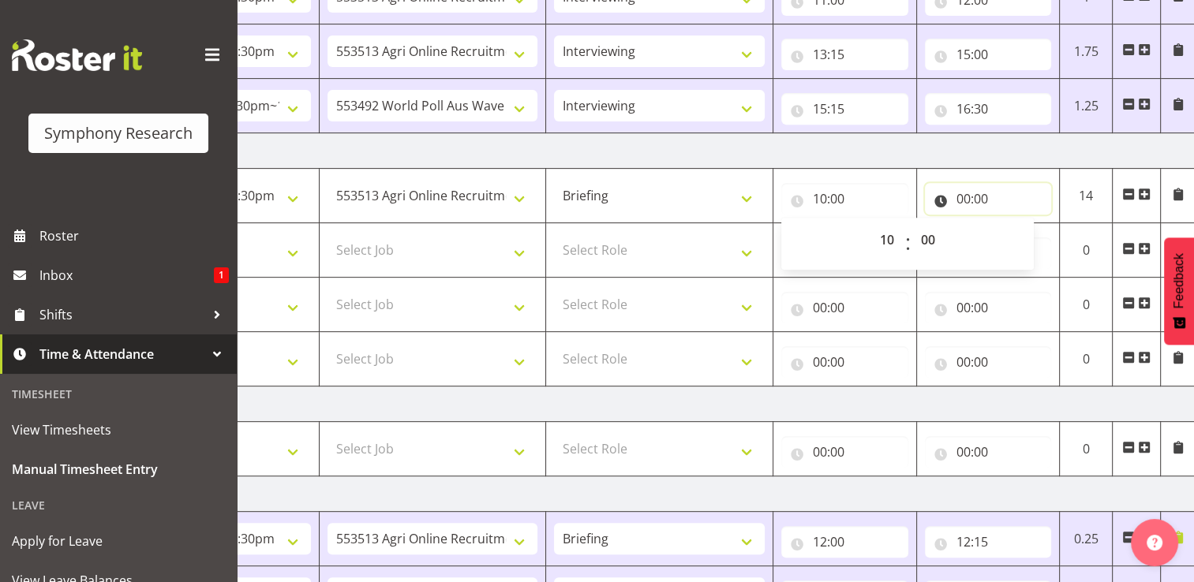
click at [974, 199] on input "00:00" at bounding box center [988, 199] width 127 height 32
click at [1034, 236] on select "00 01 02 03 04 05 06 07 08 09 10 11 12 13 14 15 16 17 18 19 20 21 22 23" at bounding box center [1033, 240] width 36 height 32
select select "10"
click at [1015, 224] on select "00 01 02 03 04 05 06 07 08 09 10 11 12 13 14 15 16 17 18 19 20 21 22 23" at bounding box center [1033, 240] width 36 height 32
type input "10:00"
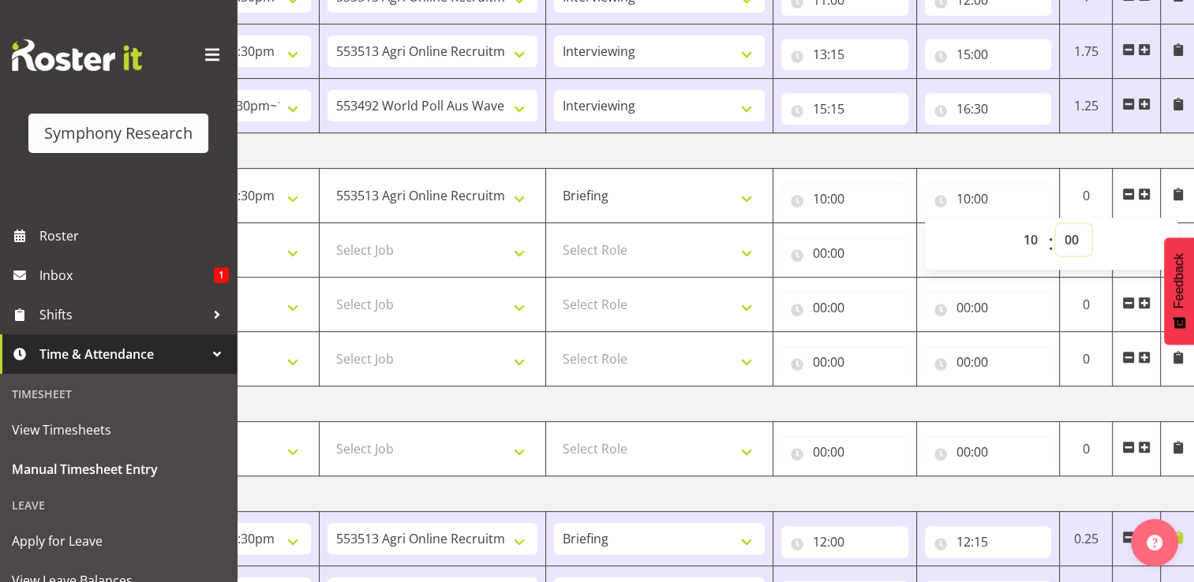
click at [1072, 238] on select "00 01 02 03 04 05 06 07 08 09 10 11 12 13 14 15 16 17 18 19 20 21 22 23 24 25 2…" at bounding box center [1074, 240] width 36 height 32
select select "15"
click at [1056, 224] on select "00 01 02 03 04 05 06 07 08 09 10 11 12 13 14 15 16 17 18 19 20 21 22 23 24 25 2…" at bounding box center [1074, 240] width 36 height 32
type input "10:15"
click at [825, 251] on input "00:00" at bounding box center [844, 254] width 127 height 32
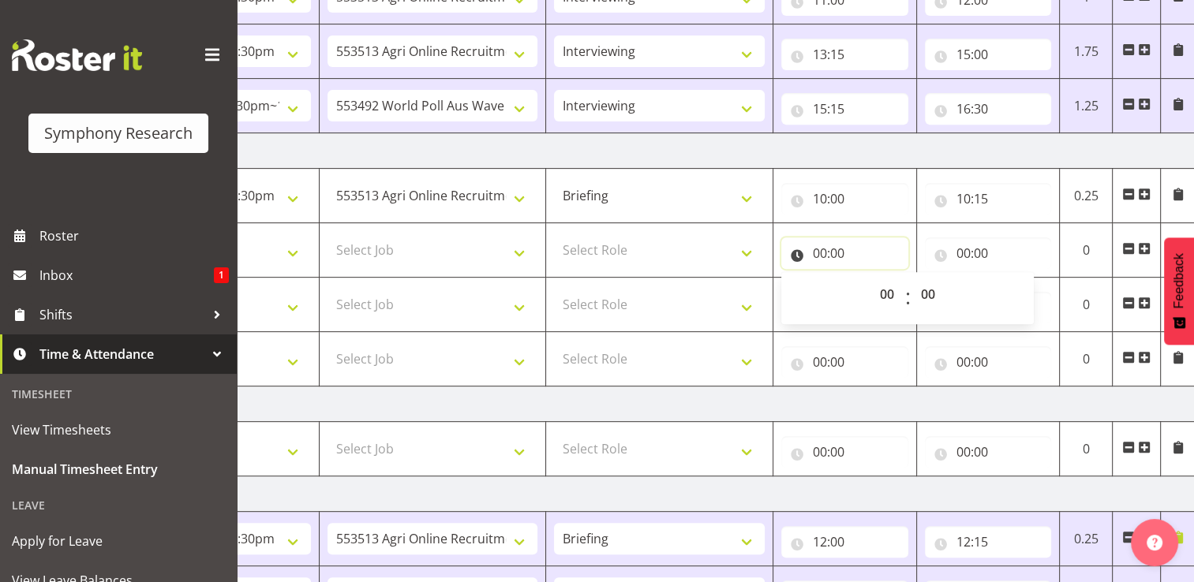
click at [826, 251] on input "00:00" at bounding box center [844, 254] width 127 height 32
click at [824, 254] on input "00:00" at bounding box center [844, 254] width 127 height 32
click at [882, 292] on select "00 01 02 03 04 05 06 07 08 09 10 11 12 13 14 15 16 17 18 19 20 21 22 23" at bounding box center [889, 295] width 36 height 32
select select "10"
click at [871, 279] on select "00 01 02 03 04 05 06 07 08 09 10 11 12 13 14 15 16 17 18 19 20 21 22 23" at bounding box center [889, 295] width 36 height 32
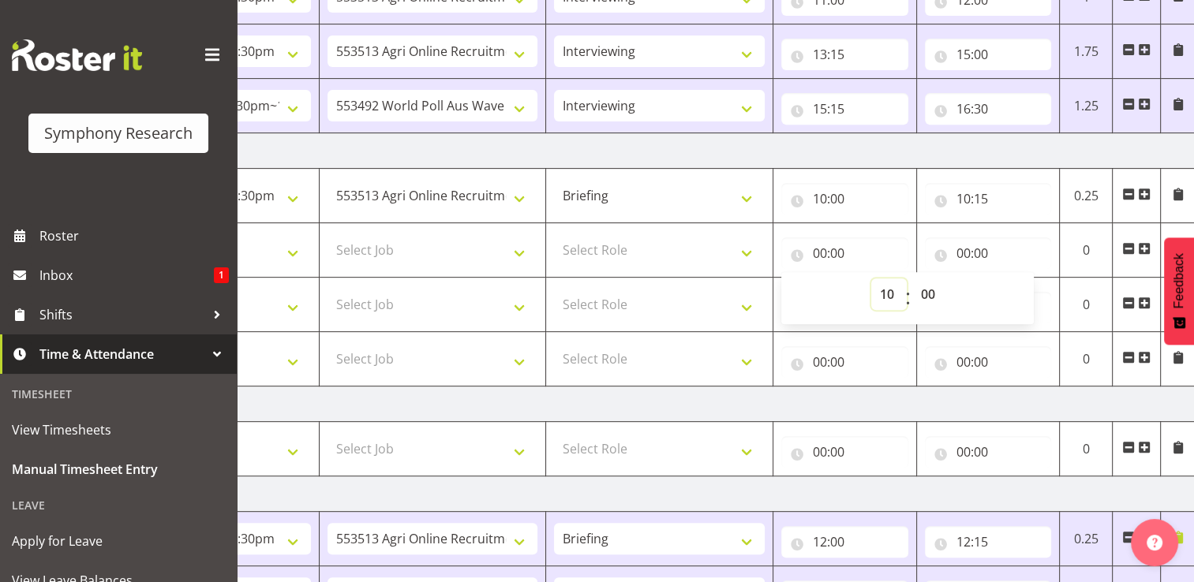
type input "10:00"
click at [931, 291] on select "00 01 02 03 04 05 06 07 08 09 10 11 12 13 14 15 16 17 18 19 20 21 22 23 24 25 2…" at bounding box center [930, 295] width 36 height 32
select select "30"
click at [912, 279] on select "00 01 02 03 04 05 06 07 08 09 10 11 12 13 14 15 16 17 18 19 20 21 22 23 24 25 2…" at bounding box center [930, 295] width 36 height 32
type input "10:30"
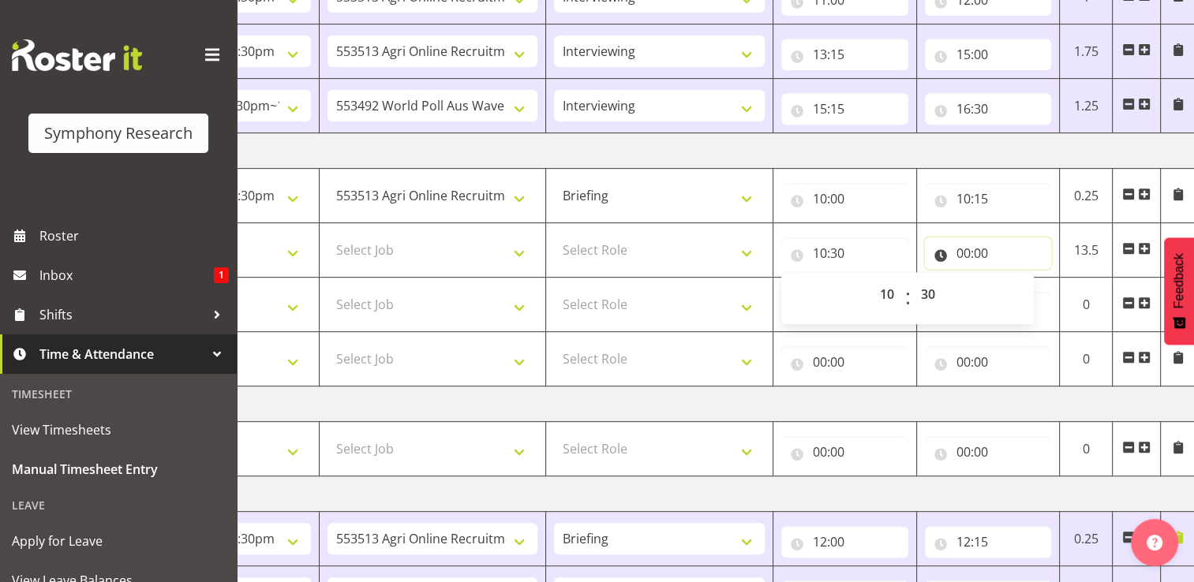
click at [982, 248] on input "00:00" at bounding box center [988, 254] width 127 height 32
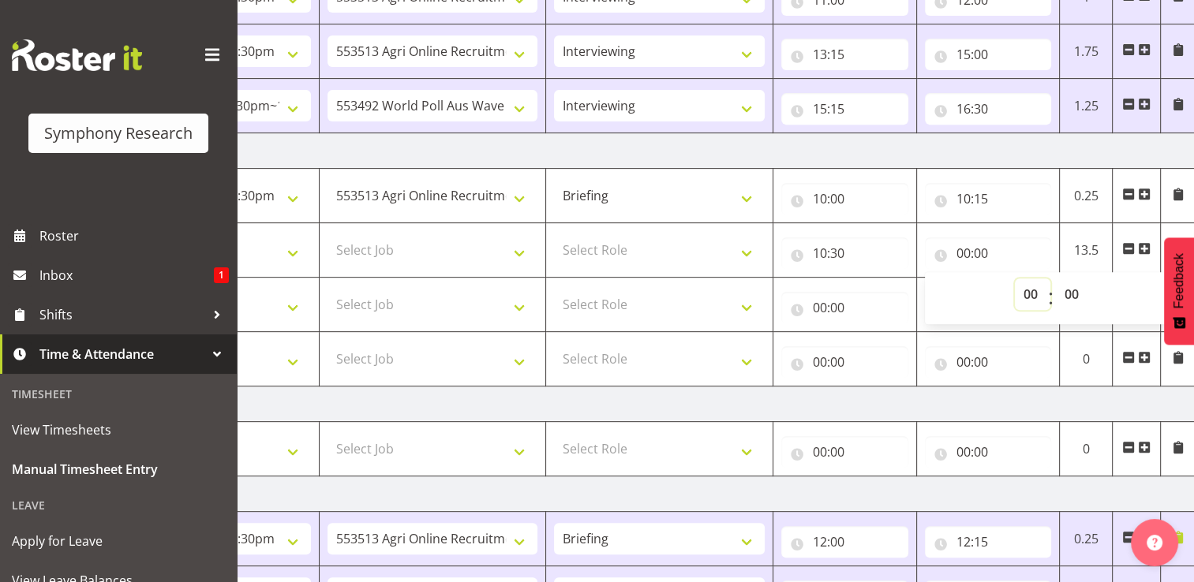
click at [1032, 292] on select "00 01 02 03 04 05 06 07 08 09 10 11 12 13 14 15 16 17 18 19 20 21 22 23" at bounding box center [1033, 295] width 36 height 32
select select "12"
click at [1015, 279] on select "00 01 02 03 04 05 06 07 08 09 10 11 12 13 14 15 16 17 18 19 20 21 22 23" at bounding box center [1033, 295] width 36 height 32
type input "12:00"
click at [1073, 290] on select "00 01 02 03 04 05 06 07 08 09 10 11 12 13 14 15 16 17 18 19 20 21 22 23 24 25 2…" at bounding box center [1074, 295] width 36 height 32
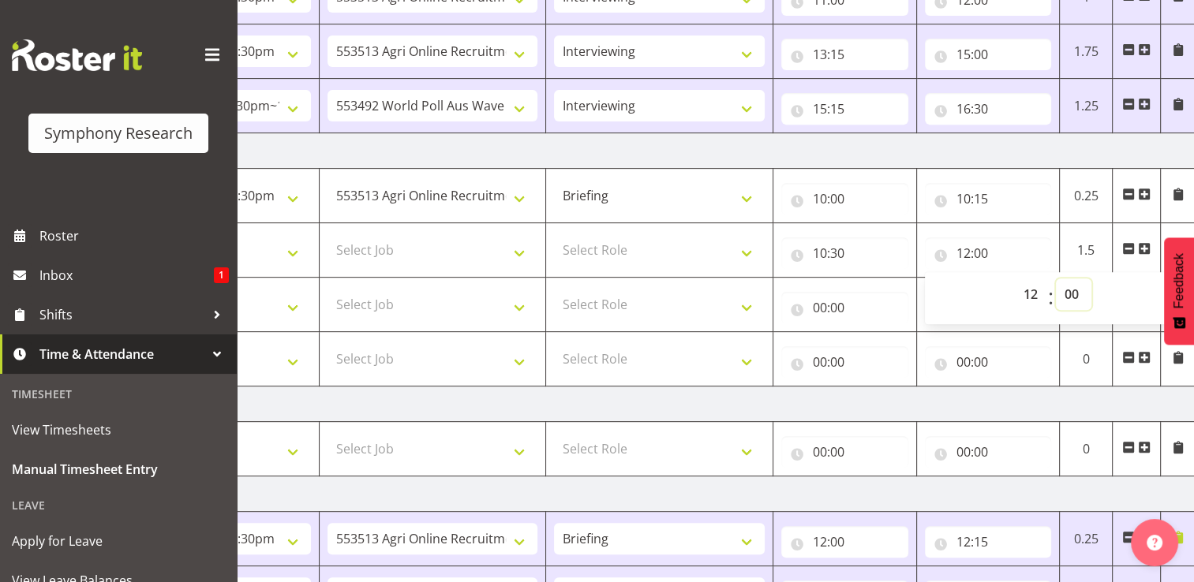
select select "30"
click at [1056, 279] on select "00 01 02 03 04 05 06 07 08 09 10 11 12 13 14 15 16 17 18 19 20 21 22 23 24 25 2…" at bounding box center [1074, 295] width 36 height 32
type input "12:30"
click at [832, 308] on input "00:00" at bounding box center [844, 308] width 127 height 32
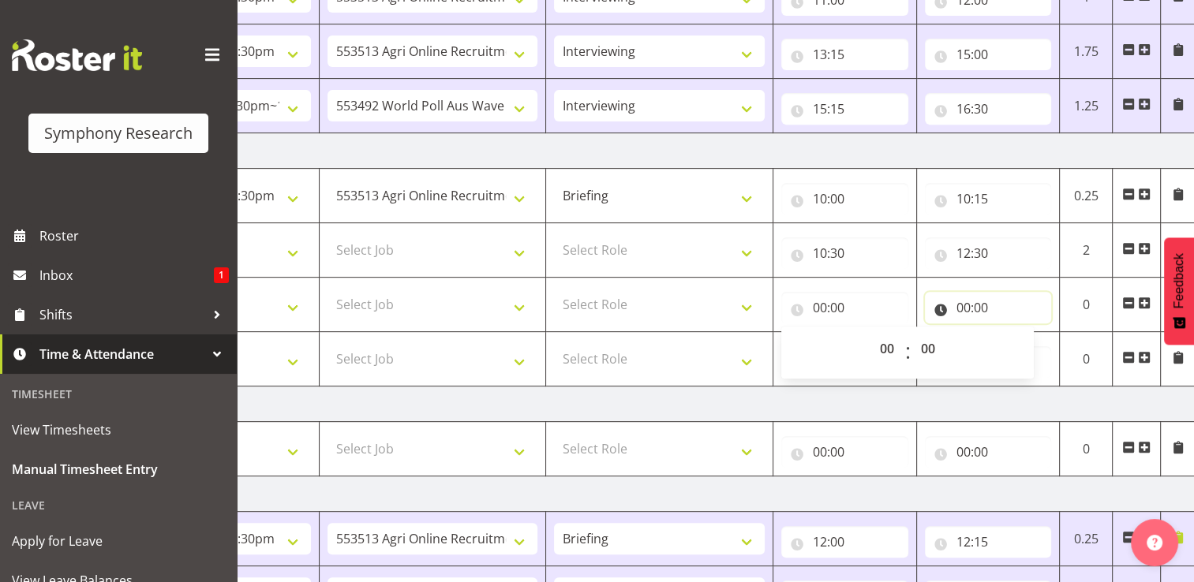
click at [963, 304] on input "00:00" at bounding box center [988, 308] width 127 height 32
click at [825, 298] on input "00:00" at bounding box center [844, 308] width 127 height 32
click at [889, 346] on select "00 01 02 03 04 05 06 07 08 09 10 11 12 13 14 15 16 17 18 19 20 21 22 23" at bounding box center [889, 349] width 36 height 32
select select "13"
click at [871, 333] on select "00 01 02 03 04 05 06 07 08 09 10 11 12 13 14 15 16 17 18 19 20 21 22 23" at bounding box center [889, 349] width 36 height 32
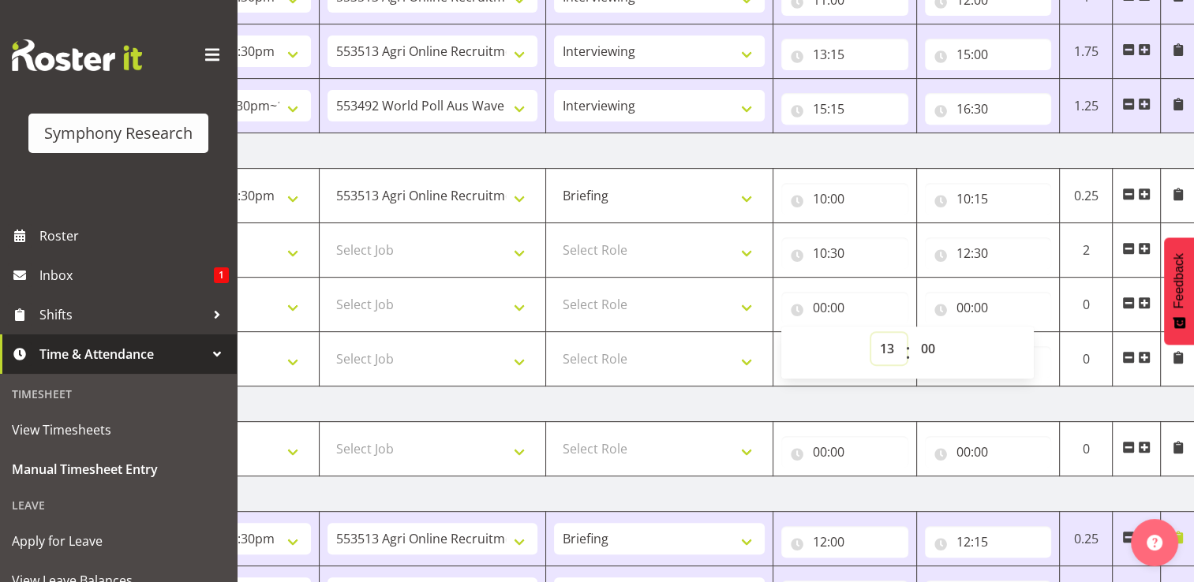
type input "13:00"
click at [976, 305] on input "00:00" at bounding box center [988, 308] width 127 height 32
click at [1032, 348] on select "00 01 02 03 04 05 06 07 08 09 10 11 12 13 14 15 16 17 18 19 20 21 22 23" at bounding box center [1033, 349] width 36 height 32
select select "15"
click at [1015, 333] on select "00 01 02 03 04 05 06 07 08 09 10 11 12 13 14 15 16 17 18 19 20 21 22 23" at bounding box center [1033, 349] width 36 height 32
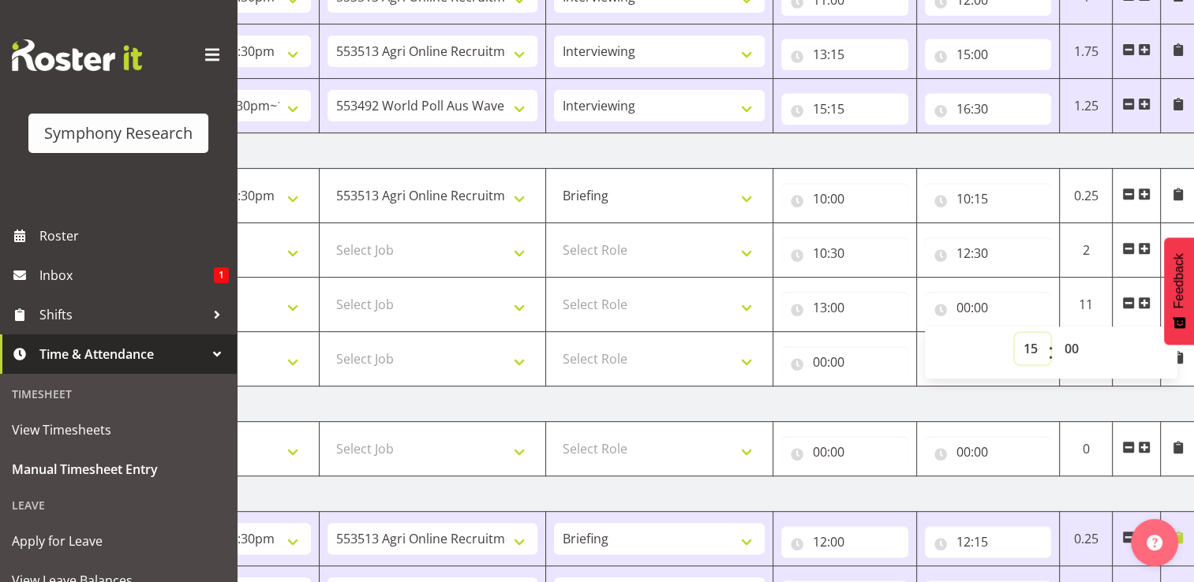
type input "15:00"
click at [832, 361] on input "00:00" at bounding box center [844, 362] width 127 height 32
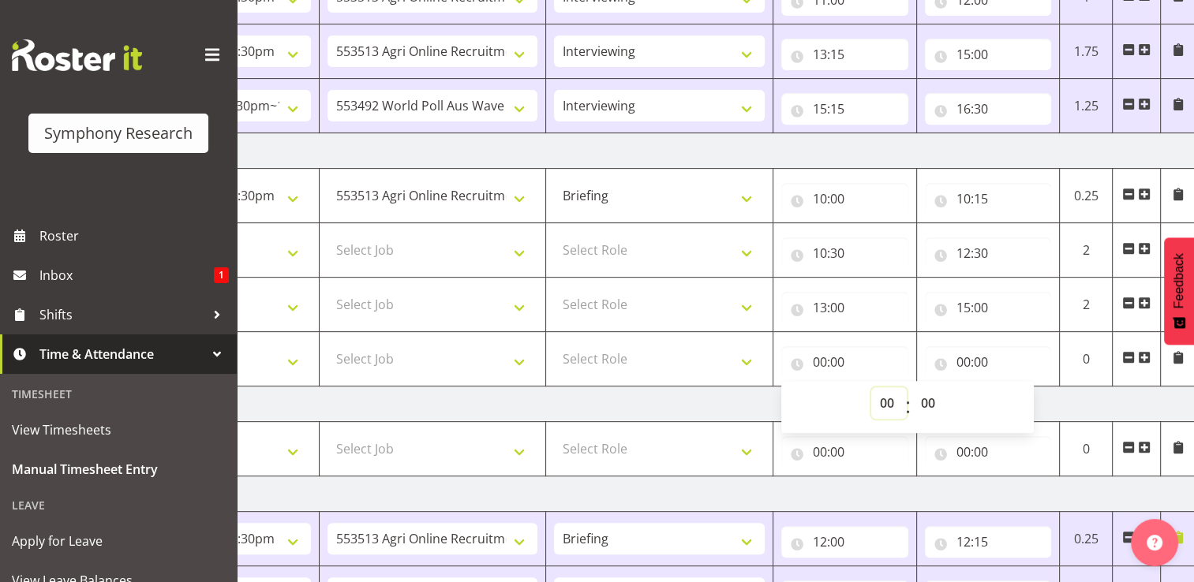
click at [886, 402] on select "00 01 02 03 04 05 06 07 08 09 10 11 12 13 14 15 16 17 18 19 20 21 22 23" at bounding box center [889, 403] width 36 height 32
select select "15"
click at [871, 387] on select "00 01 02 03 04 05 06 07 08 09 10 11 12 13 14 15 16 17 18 19 20 21 22 23" at bounding box center [889, 403] width 36 height 32
type input "15:00"
click at [929, 400] on select "00 01 02 03 04 05 06 07 08 09 10 11 12 13 14 15 16 17 18 19 20 21 22 23 24 25 2…" at bounding box center [930, 403] width 36 height 32
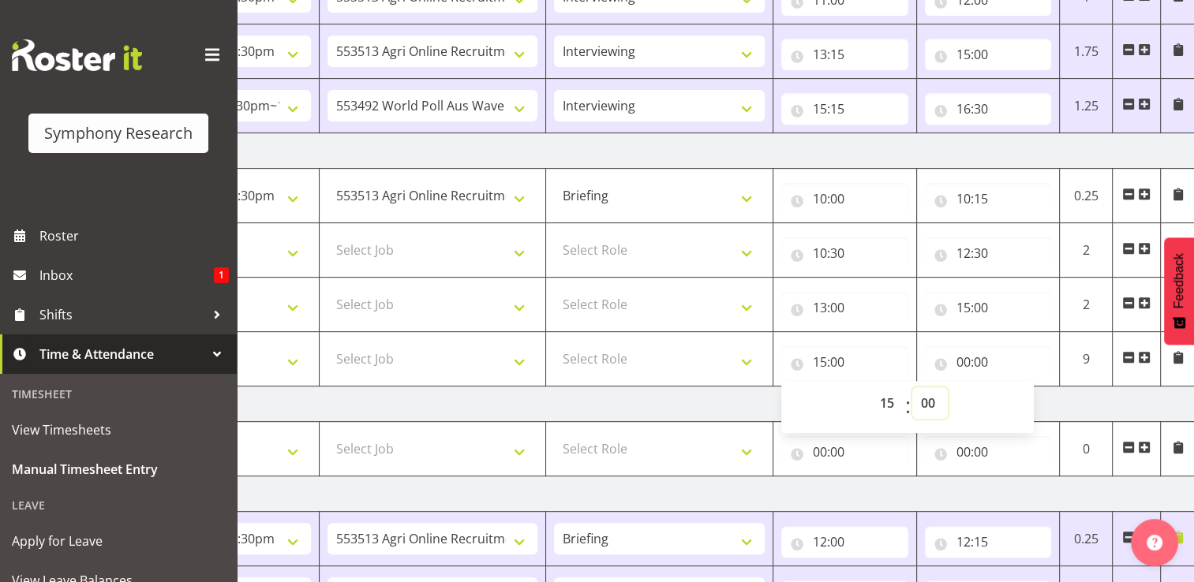
select select "15"
click at [912, 387] on select "00 01 02 03 04 05 06 07 08 09 10 11 12 13 14 15 16 17 18 19 20 21 22 23 24 25 2…" at bounding box center [930, 403] width 36 height 32
type input "15:15"
click at [977, 361] on input "00:00" at bounding box center [988, 362] width 127 height 32
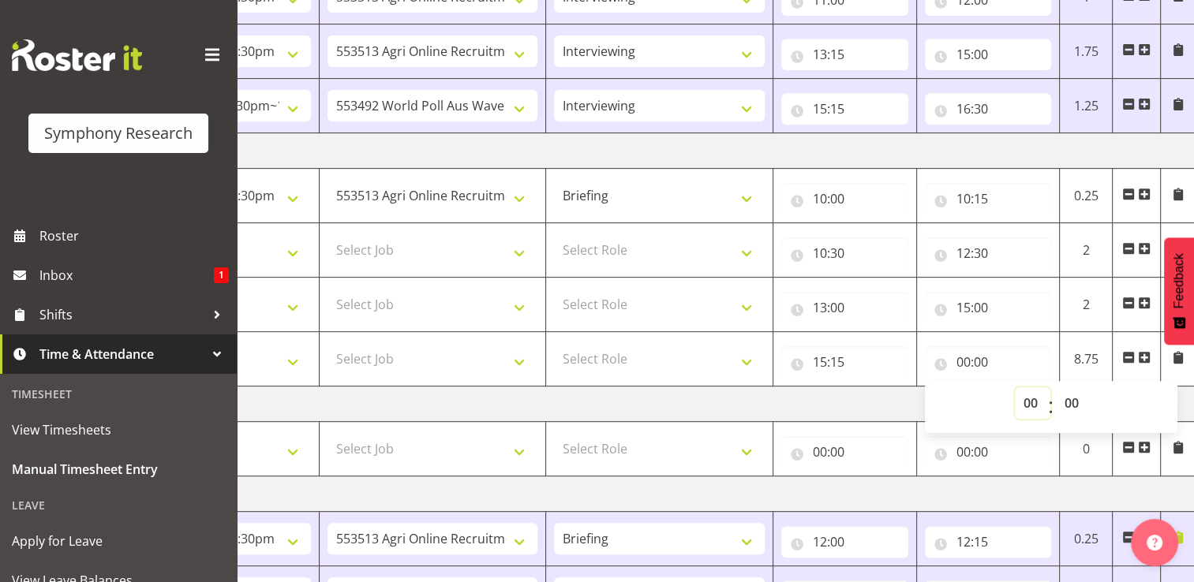
click at [1026, 402] on select "00 01 02 03 04 05 06 07 08 09 10 11 12 13 14 15 16 17 18 19 20 21 22 23" at bounding box center [1033, 403] width 36 height 32
select select "16"
click at [1015, 387] on select "00 01 02 03 04 05 06 07 08 09 10 11 12 13 14 15 16 17 18 19 20 21 22 23" at bounding box center [1033, 403] width 36 height 32
type input "16:00"
click at [1074, 400] on select "00 01 02 03 04 05 06 07 08 09 10 11 12 13 14 15 16 17 18 19 20 21 22 23 24 25 2…" at bounding box center [1074, 403] width 36 height 32
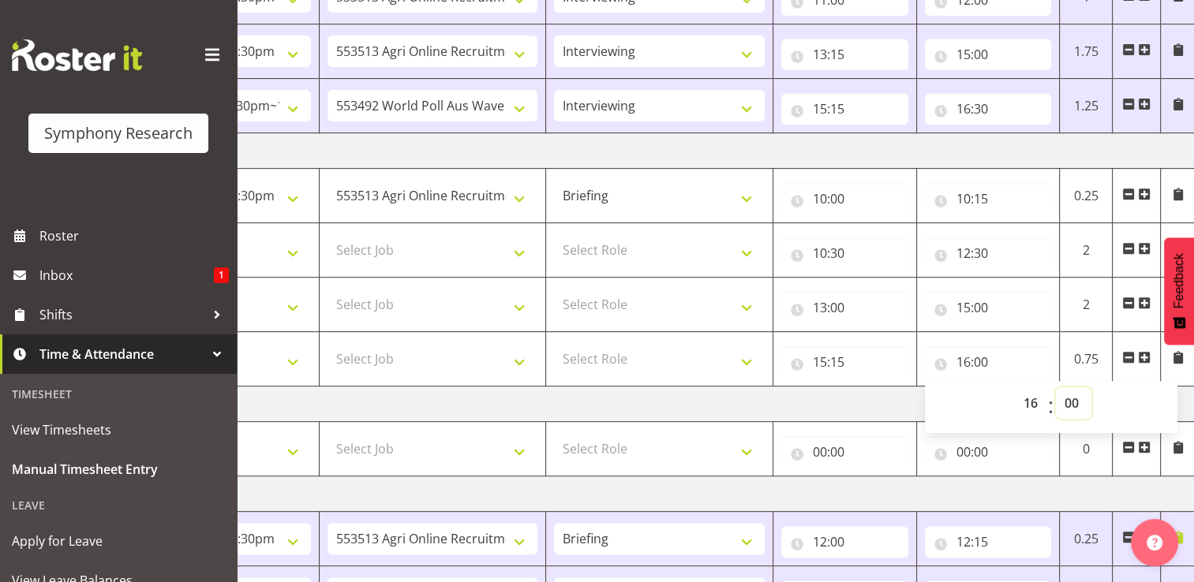
select select "30"
click at [1056, 387] on select "00 01 02 03 04 05 06 07 08 09 10 11 12 13 14 15 16 17 18 19 20 21 22 23 24 25 2…" at bounding box center [1074, 403] width 36 height 32
type input "16:30"
click at [866, 398] on td "[DATE]" at bounding box center [644, 405] width 1104 height 36
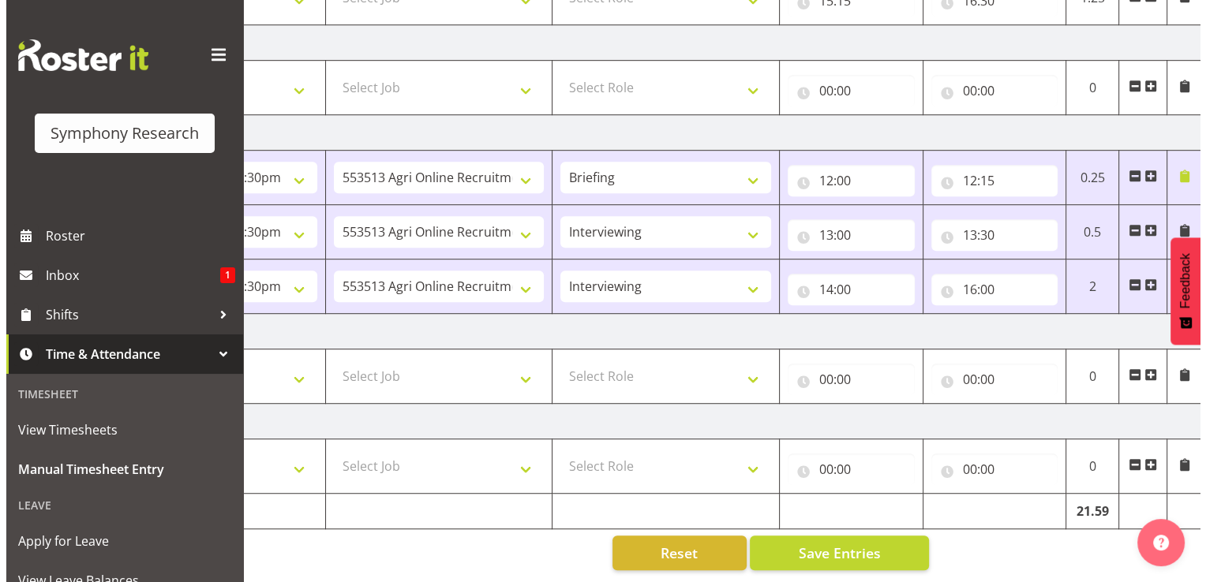
scroll to position [991, 0]
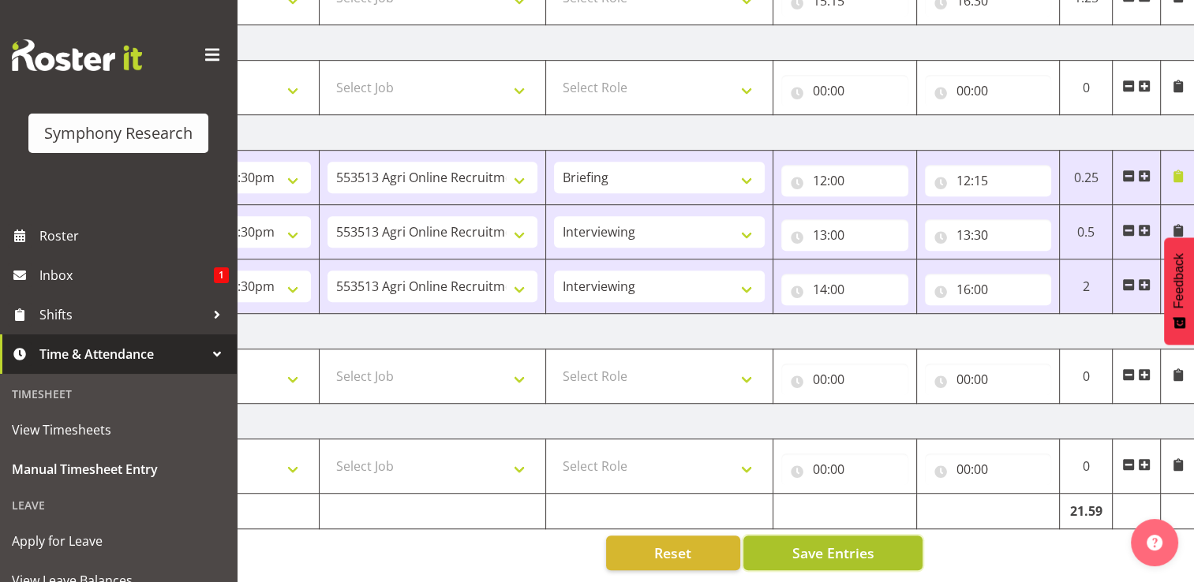
click at [843, 548] on span "Save Entries" at bounding box center [832, 553] width 82 height 21
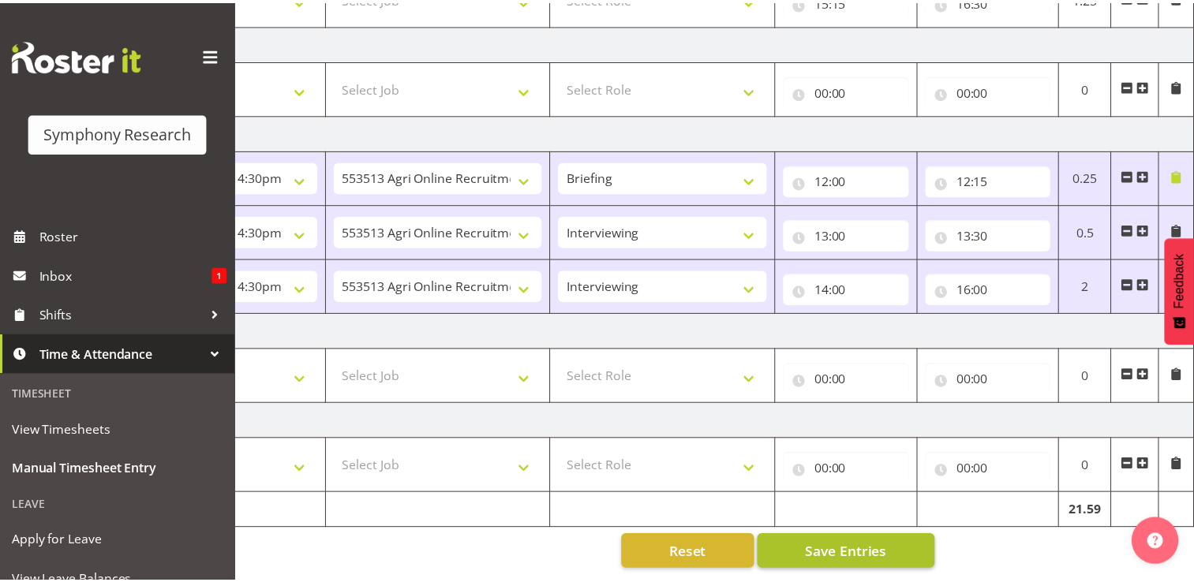
scroll to position [0, 199]
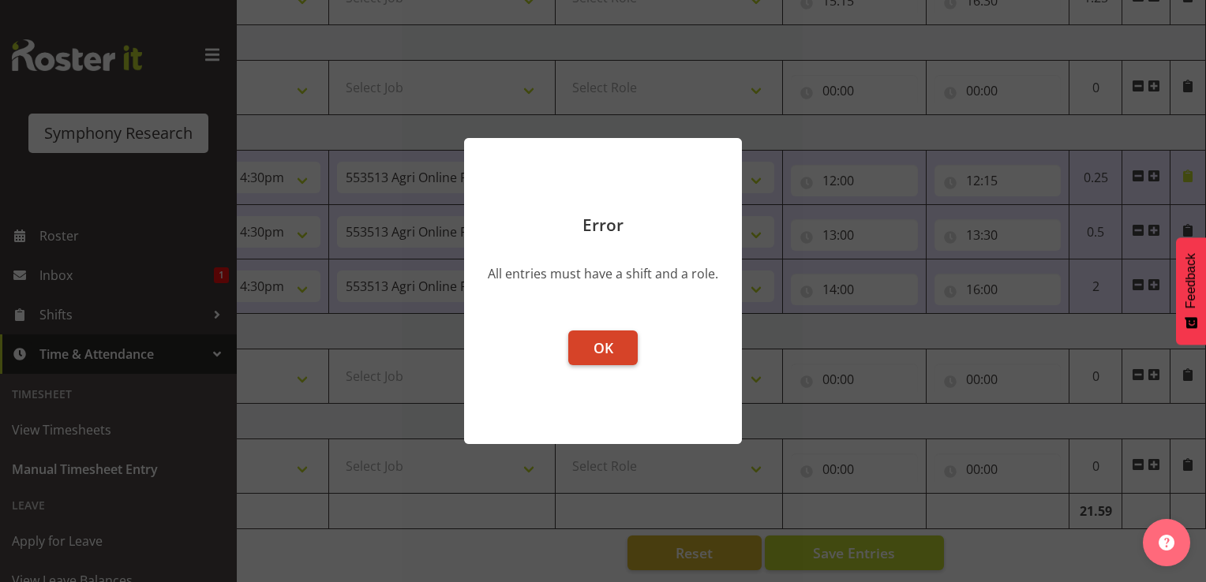
click at [597, 351] on span "OK" at bounding box center [603, 347] width 20 height 19
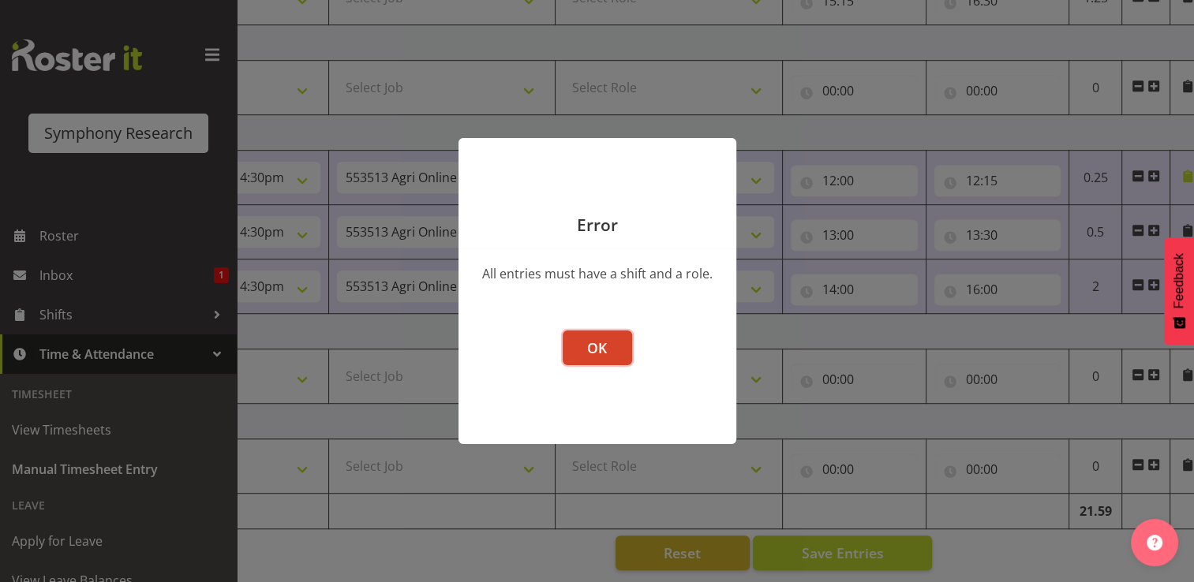
click at [597, 344] on span "OK" at bounding box center [597, 347] width 20 height 19
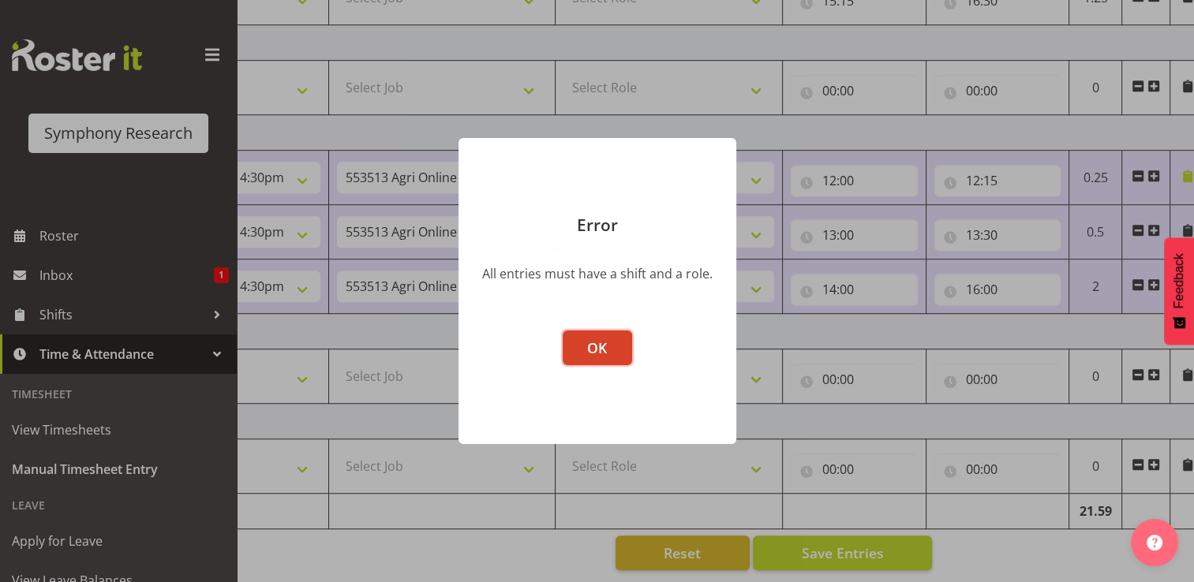
click at [601, 347] on span "OK" at bounding box center [597, 347] width 20 height 19
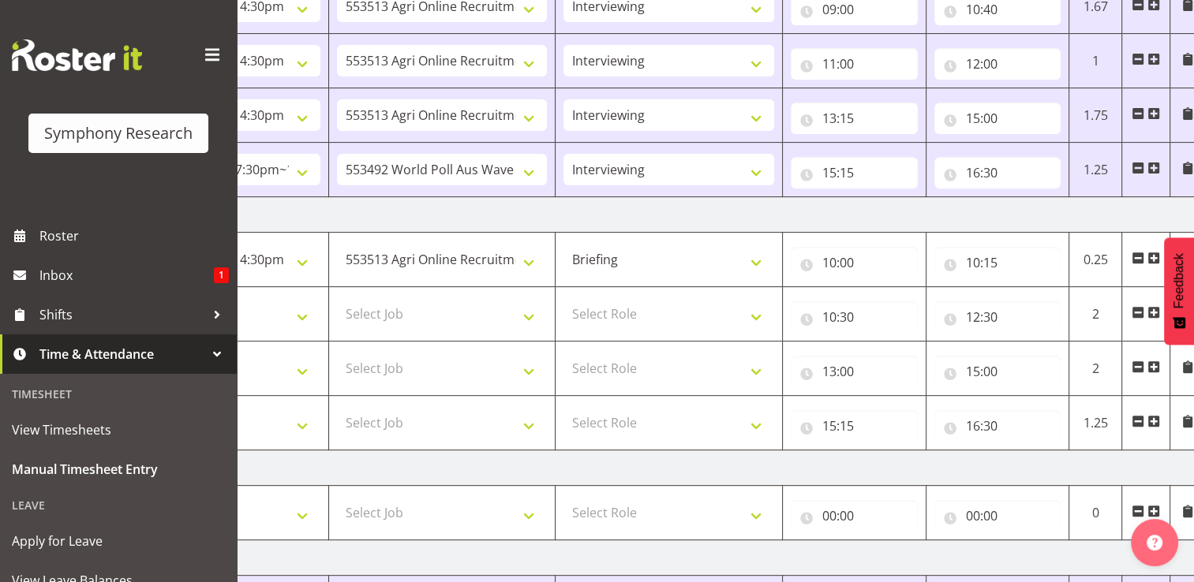
scroll to position [539, 0]
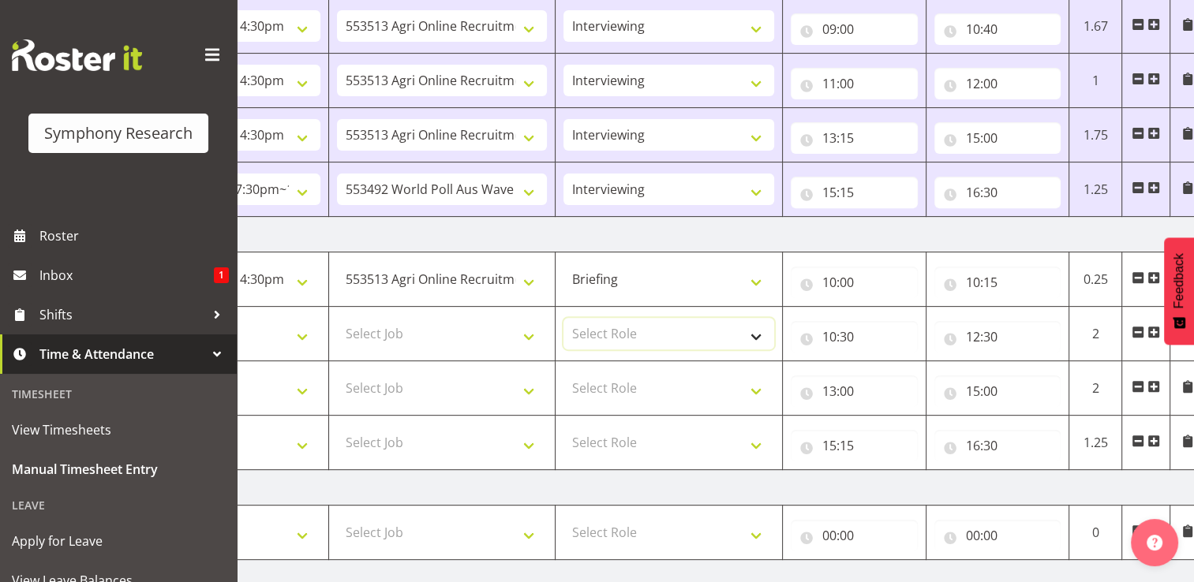
click at [761, 333] on select "Select Role Briefing Interviewing" at bounding box center [668, 334] width 211 height 32
select select "47"
click at [563, 318] on select "Select Role Briefing Interviewing" at bounding box center [668, 334] width 211 height 32
click at [757, 389] on select "Select Role Briefing Interviewing" at bounding box center [668, 388] width 211 height 32
select select "47"
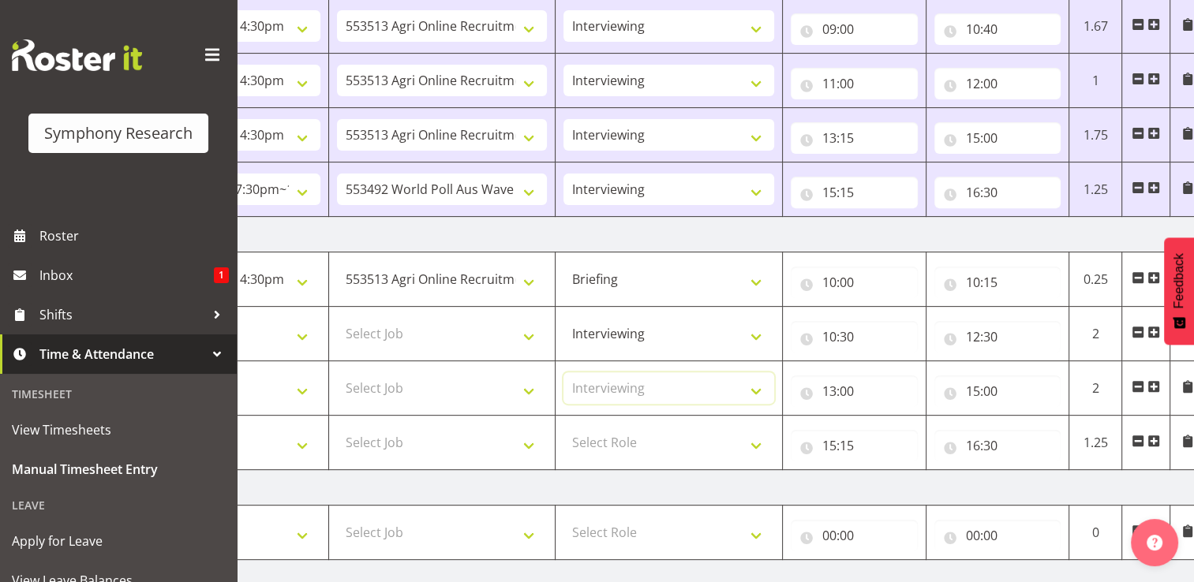
click at [563, 372] on select "Select Role Briefing Interviewing" at bounding box center [668, 388] width 211 height 32
click at [762, 443] on select "Select Role Briefing Interviewing" at bounding box center [668, 443] width 211 height 32
select select "47"
click at [563, 427] on select "Select Role Briefing Interviewing" at bounding box center [668, 443] width 211 height 32
click at [528, 334] on select "Select Job 550060 IF Admin 553492 World Poll Aus Wave 2 Main 2025 553493 World …" at bounding box center [442, 334] width 211 height 32
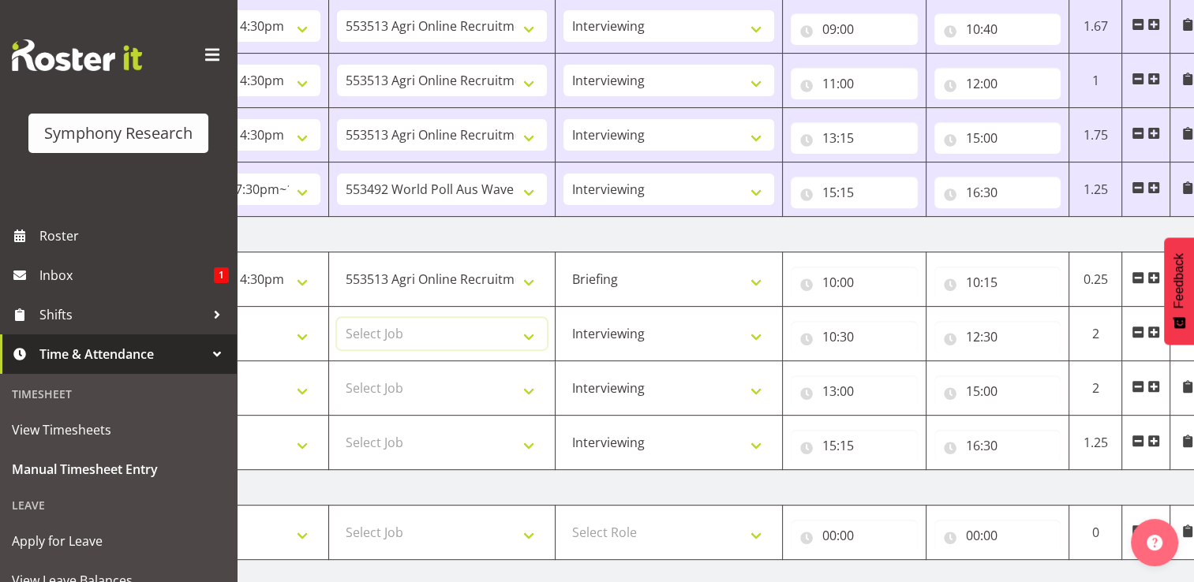
select select "10691"
click at [337, 318] on select "Select Job 550060 IF Admin 553492 World Poll Aus Wave 2 Main 2025 553493 World …" at bounding box center [442, 334] width 211 height 32
click at [526, 387] on select "Select Job 550060 IF Admin 553492 World Poll Aus Wave 2 Main 2025 553493 World …" at bounding box center [442, 388] width 211 height 32
select select "10691"
click at [337, 372] on select "Select Job 550060 IF Admin 553492 World Poll Aus Wave 2 Main 2025 553493 World …" at bounding box center [442, 388] width 211 height 32
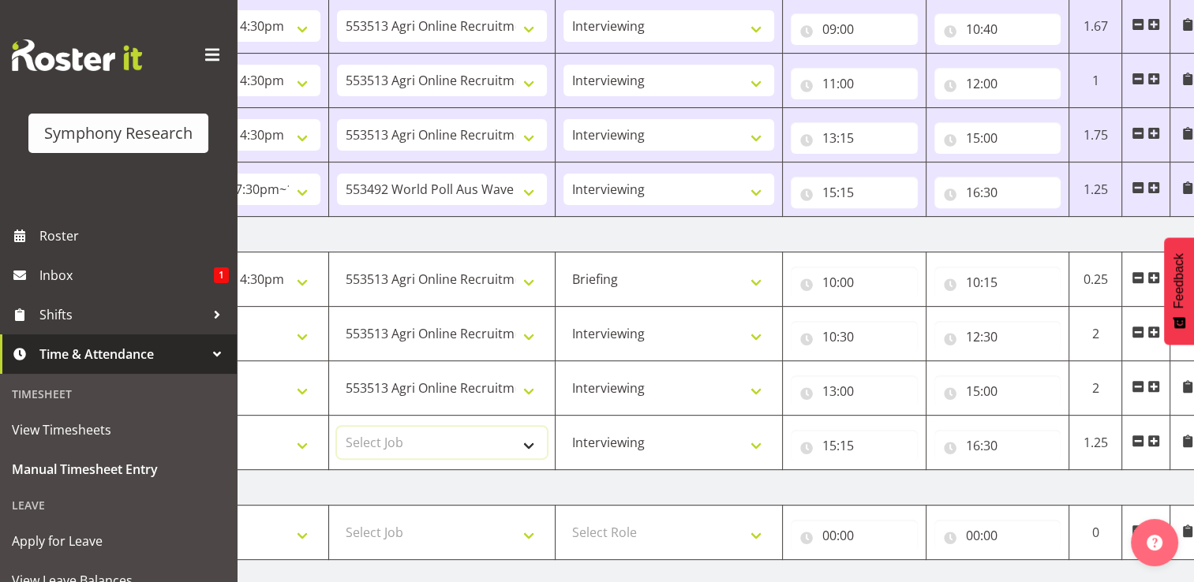
click at [527, 447] on select "Select Job 550060 IF Admin 553492 World Poll Aus Wave 2 Main 2025 553493 World …" at bounding box center [442, 443] width 211 height 32
select select "10691"
click at [337, 427] on select "Select Job 550060 IF Admin 553492 World Poll Aus Wave 2 Main 2025 553493 World …" at bounding box center [442, 443] width 211 height 32
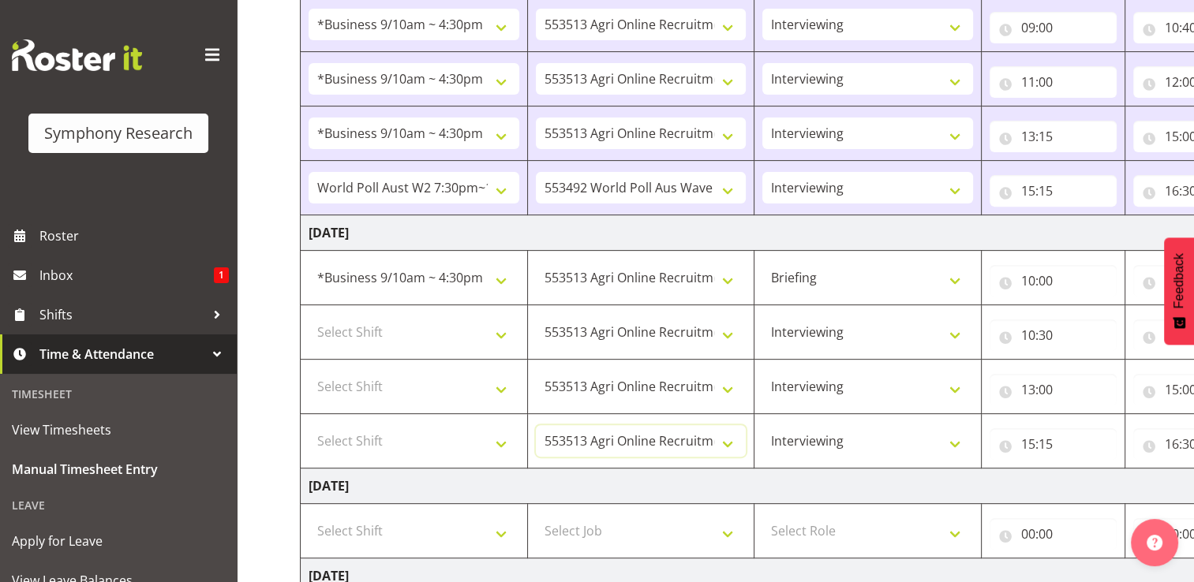
scroll to position [537, 0]
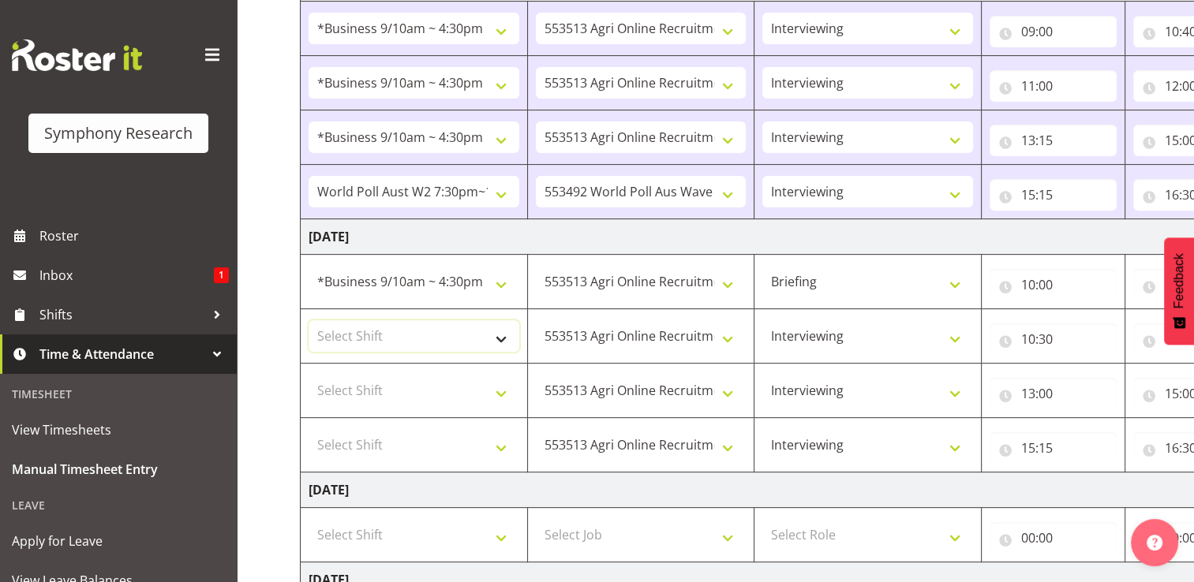
click at [500, 336] on select "Select Shift !!Weekend Residential (Roster IT Shift Label) *Business 9/10am ~ 4…" at bounding box center [414, 336] width 211 height 32
select select "26078"
click at [309, 320] on select "Select Shift !!Weekend Residential (Roster IT Shift Label) *Business 9/10am ~ 4…" at bounding box center [414, 336] width 211 height 32
click at [502, 393] on select "Select Shift !!Weekend Residential (Roster IT Shift Label) *Business 9/10am ~ 4…" at bounding box center [414, 391] width 211 height 32
select select "26078"
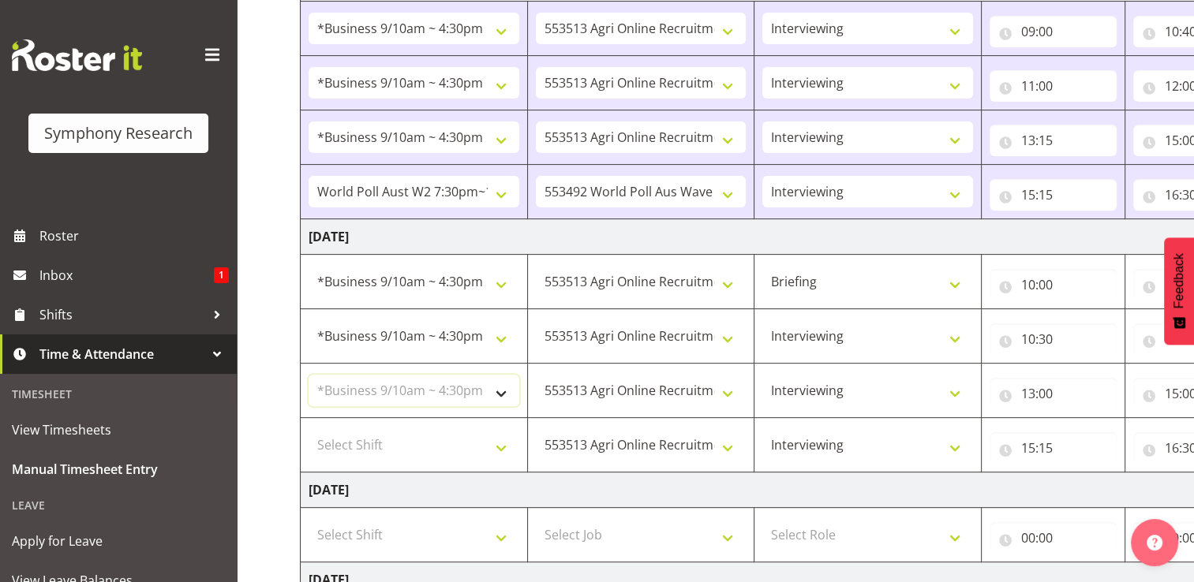
click at [309, 375] on select "Select Shift !!Weekend Residential (Roster IT Shift Label) *Business 9/10am ~ 4…" at bounding box center [414, 391] width 211 height 32
click at [505, 447] on select "Select Shift !!Weekend Residential (Roster IT Shift Label) *Business 9/10am ~ 4…" at bounding box center [414, 445] width 211 height 32
select select "26078"
click at [309, 429] on select "Select Shift !!Weekend Residential (Roster IT Shift Label) *Business 9/10am ~ 4…" at bounding box center [414, 445] width 211 height 32
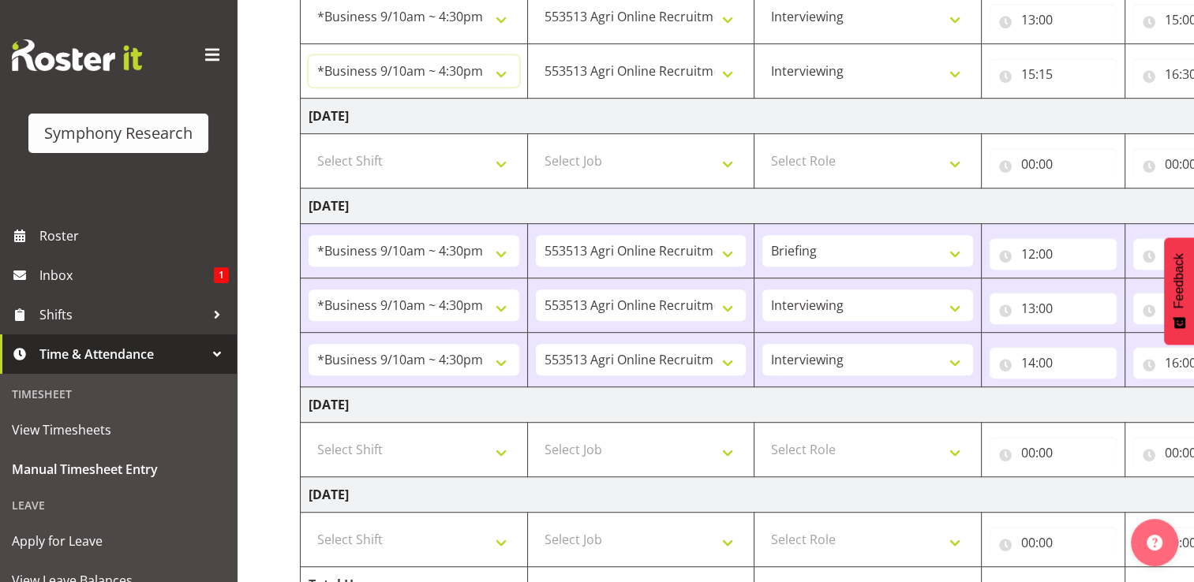
scroll to position [991, 0]
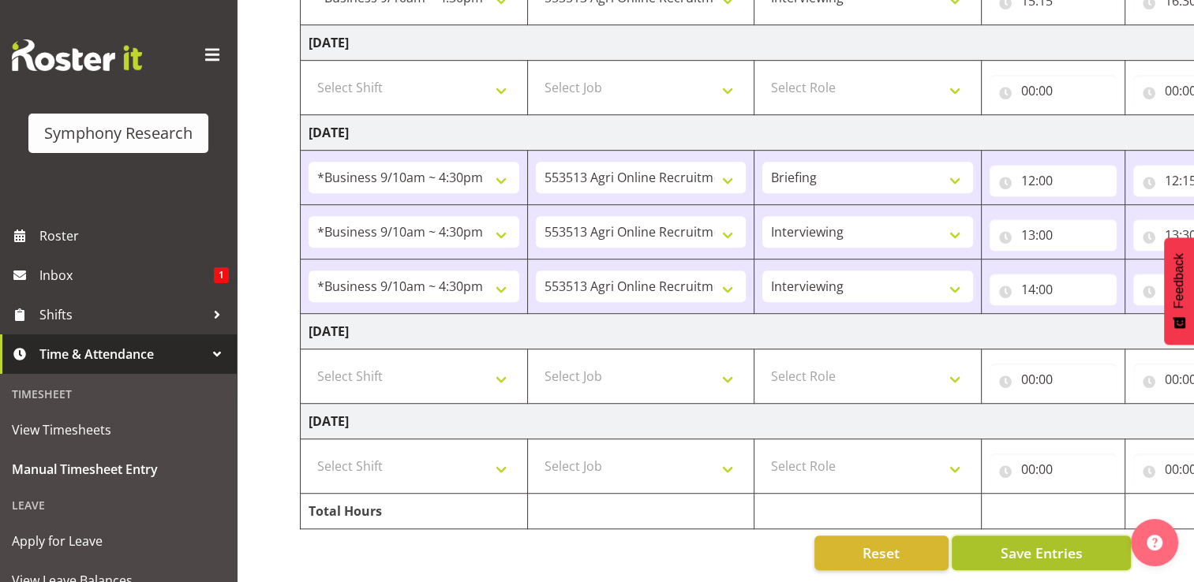
click at [1038, 546] on span "Save Entries" at bounding box center [1041, 553] width 82 height 21
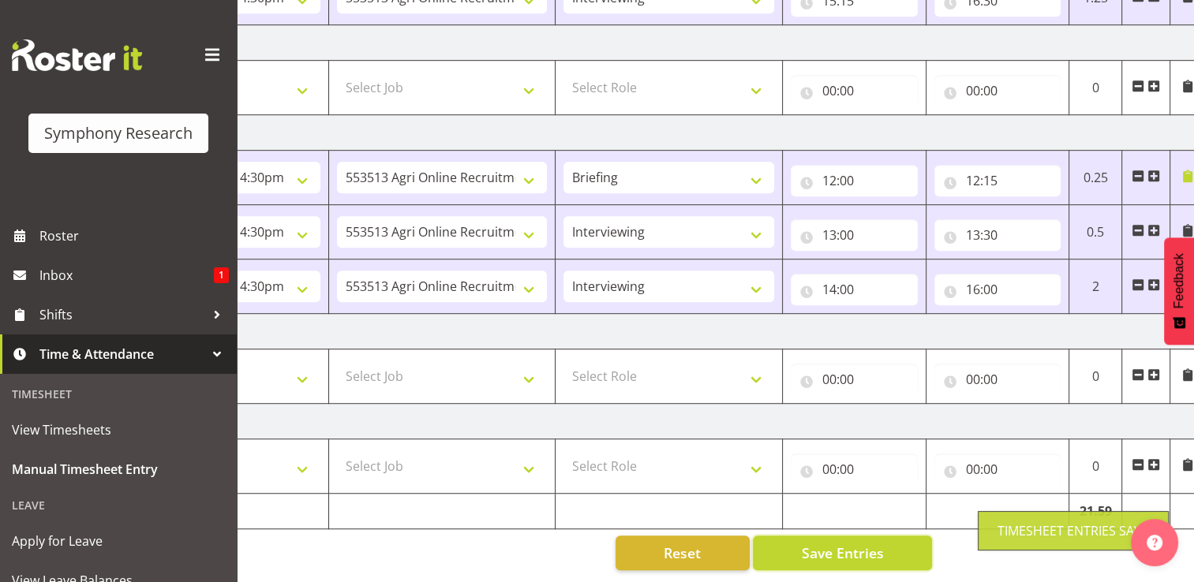
scroll to position [0, 211]
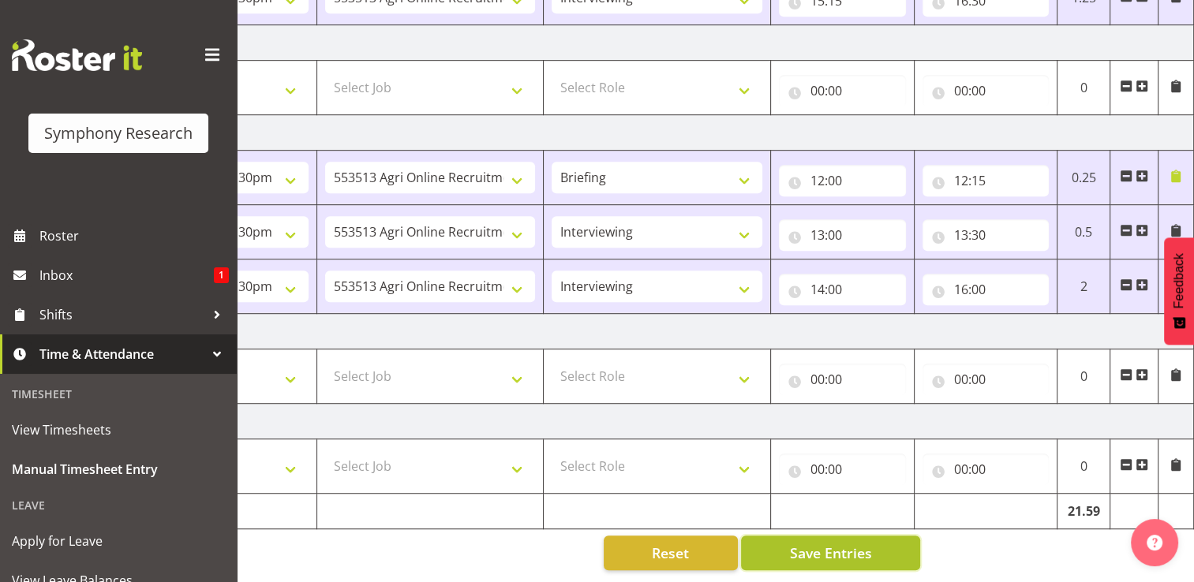
click at [846, 548] on span "Save Entries" at bounding box center [830, 553] width 82 height 21
